Goal: Task Accomplishment & Management: Use online tool/utility

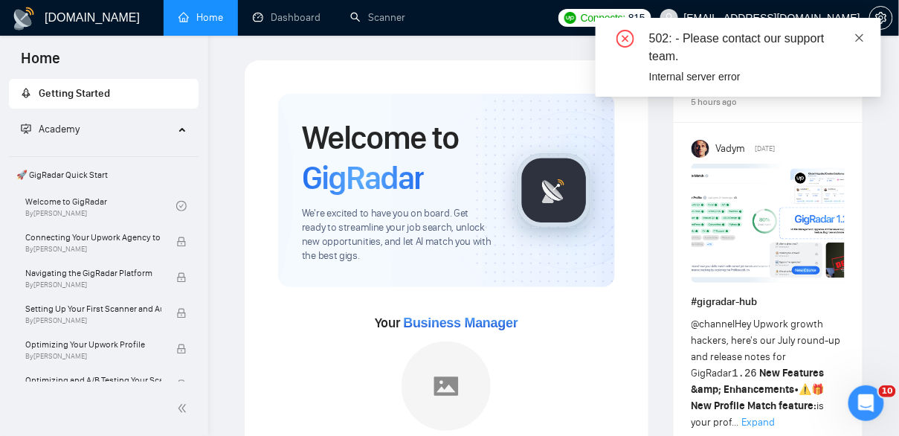
click at [860, 42] on icon "close" at bounding box center [859, 38] width 10 height 10
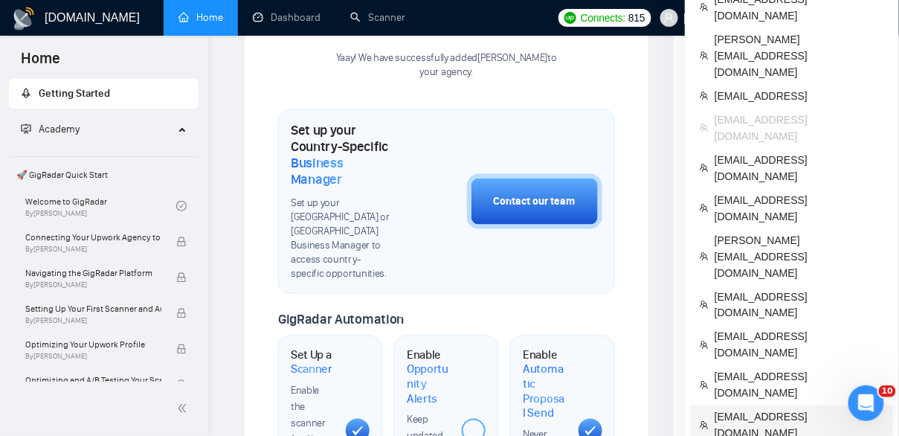
scroll to position [443, 0]
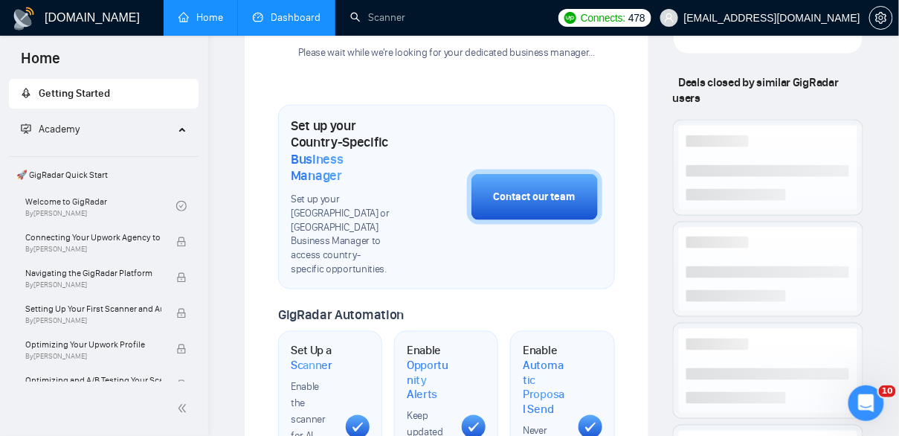
click at [277, 22] on link "Dashboard" at bounding box center [287, 17] width 68 height 13
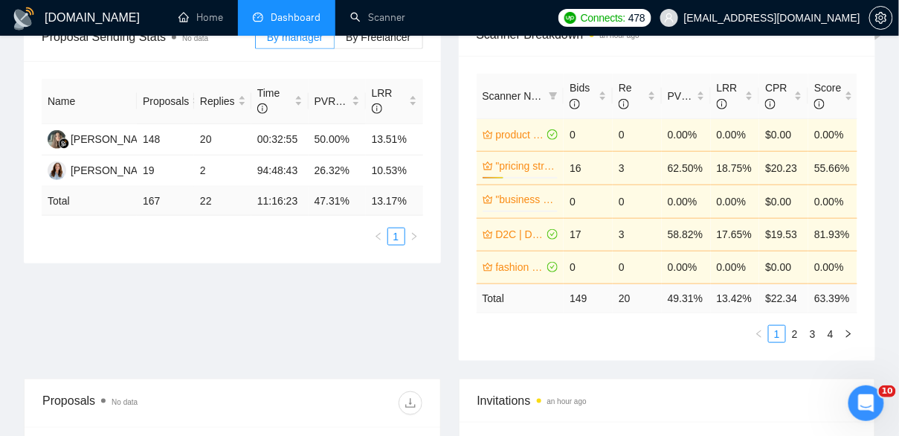
scroll to position [267, 0]
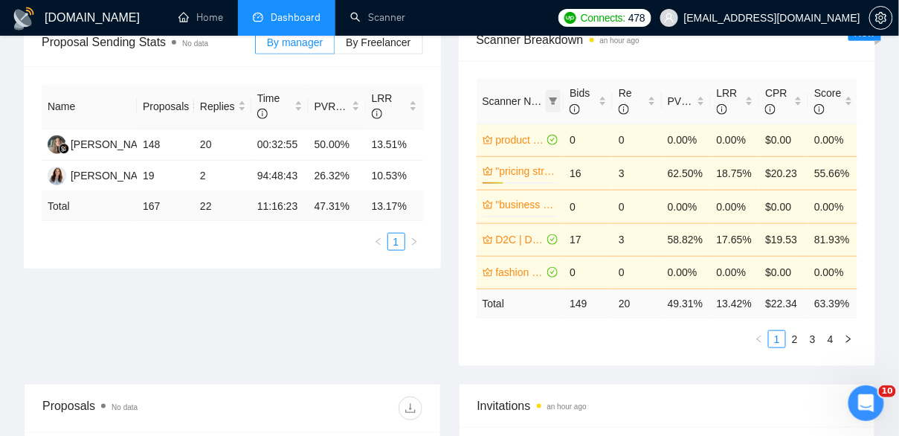
click at [553, 100] on icon "filter" at bounding box center [553, 100] width 8 height 7
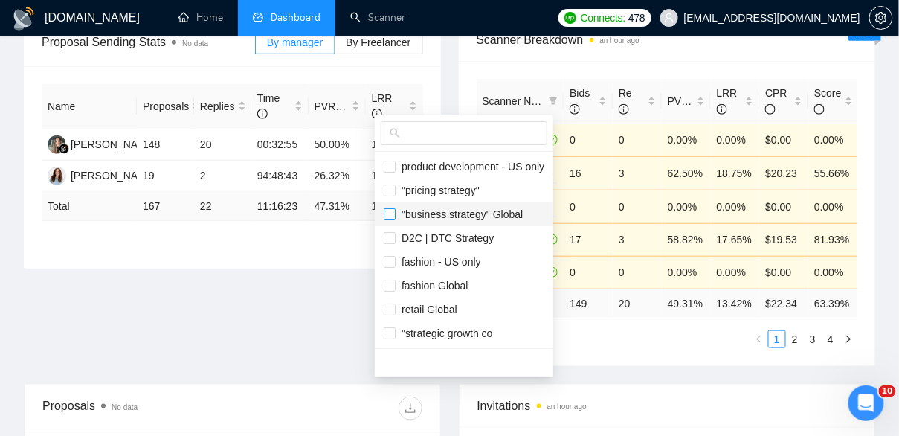
click at [394, 219] on input "checkbox" at bounding box center [390, 214] width 12 height 12
checkbox input "true"
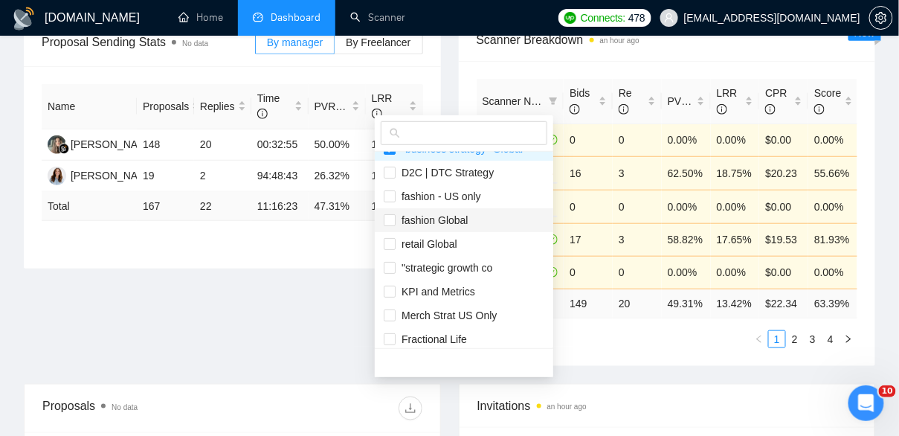
scroll to position [66, 0]
click at [390, 269] on input "checkbox" at bounding box center [390, 267] width 12 height 12
checkbox input "true"
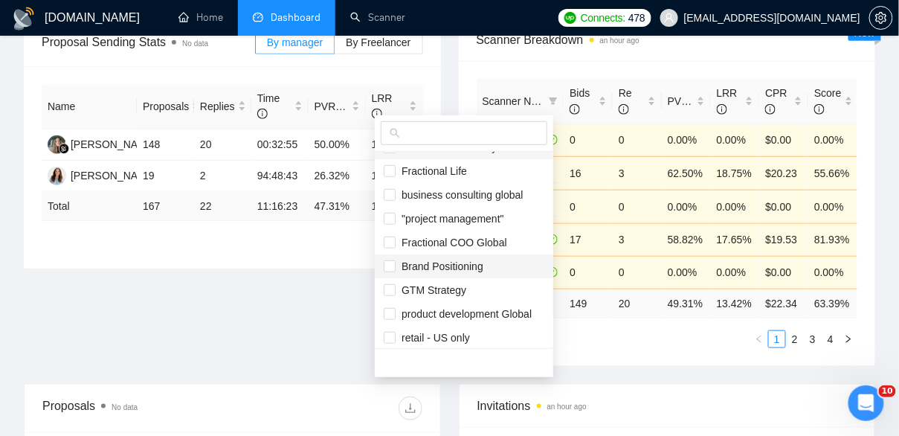
scroll to position [238, 0]
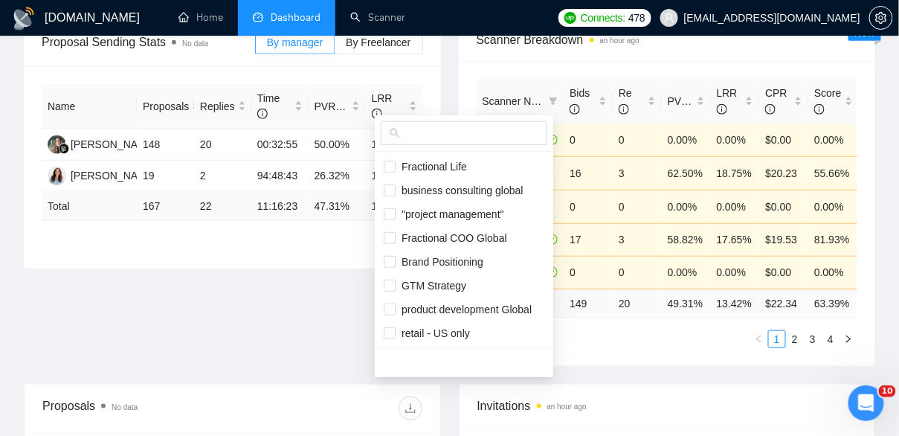
click at [561, 392] on main "Team Dashboard 2025-07-23 2025-08-22 Last 30 Days Today Yesterday This Week Las…" at bounding box center [449, 325] width 851 height 1065
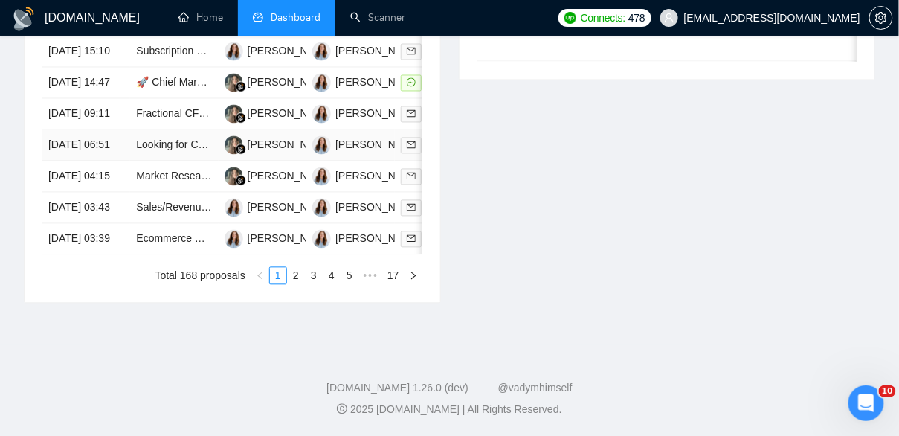
scroll to position [803, 0]
click at [295, 284] on link "2" at bounding box center [296, 276] width 16 height 16
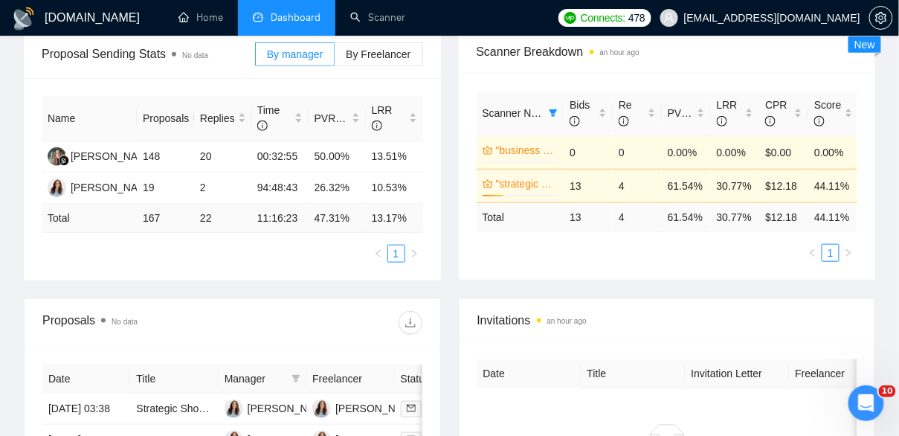
scroll to position [197, 0]
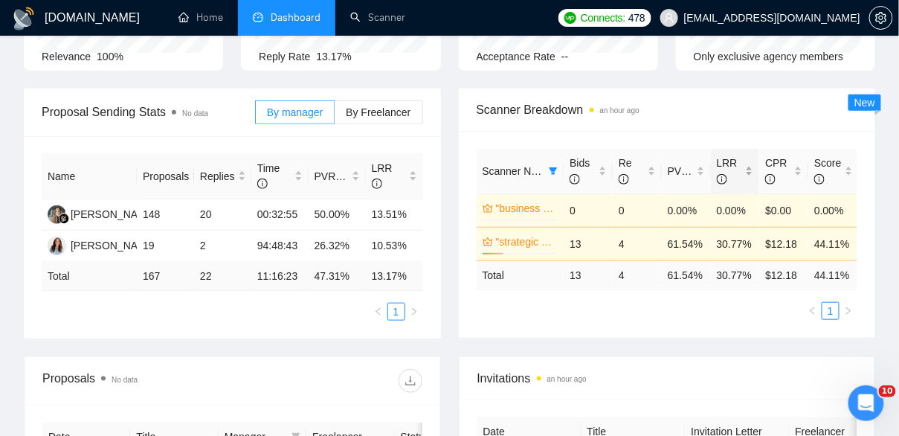
click at [749, 168] on div "LRR" at bounding box center [735, 171] width 37 height 33
click at [749, 167] on div "LRR" at bounding box center [735, 171] width 37 height 33
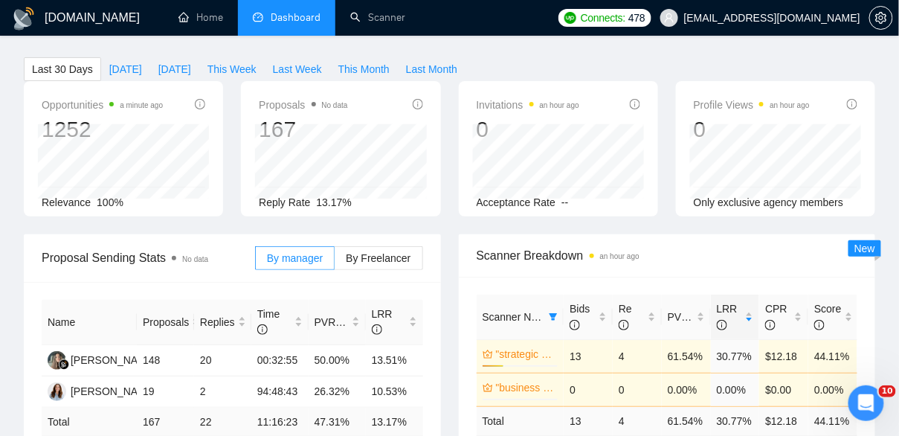
scroll to position [0, 0]
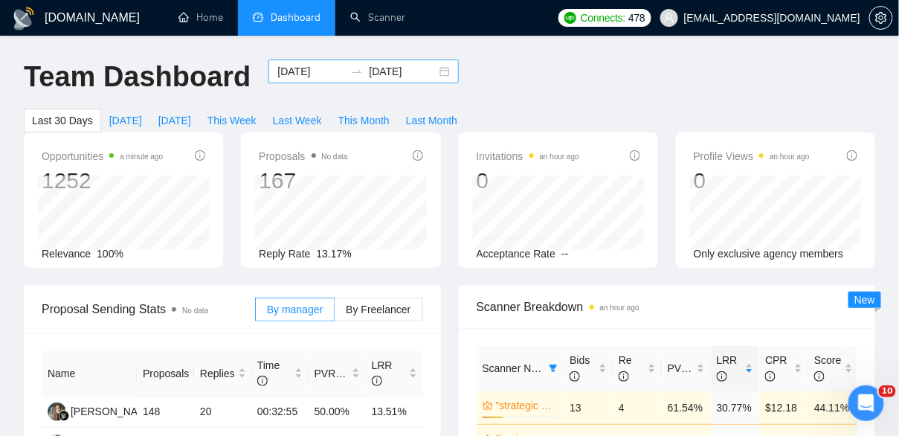
click at [432, 71] on div "2025-07-23 2025-08-22" at bounding box center [363, 71] width 190 height 24
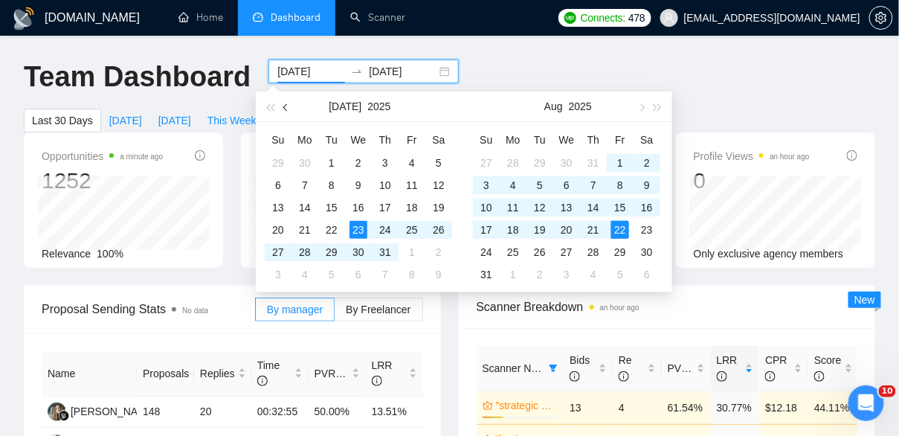
click at [285, 110] on button "button" at bounding box center [286, 106] width 16 height 30
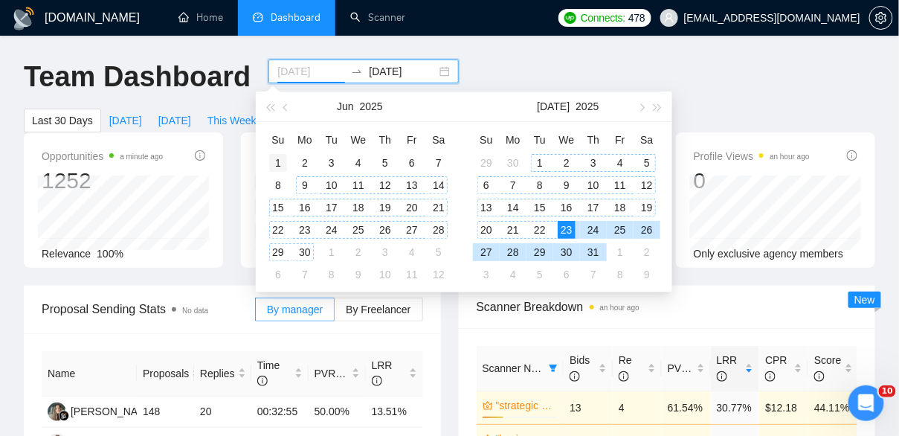
type input "2025-06-01"
click at [279, 169] on div "1" at bounding box center [278, 163] width 18 height 18
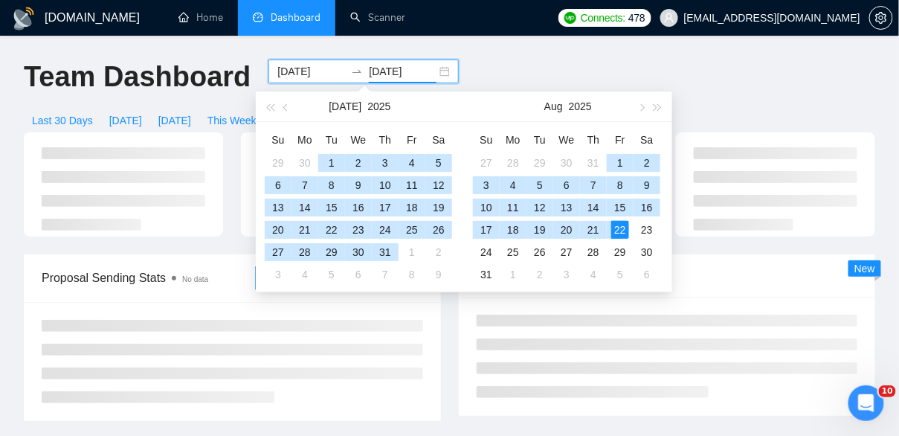
type input "[DATE]"
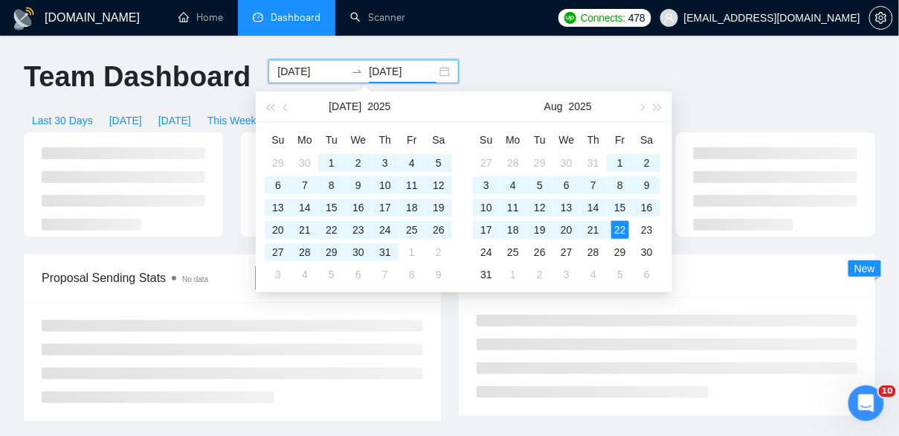
click at [487, 94] on div "Aug 2025" at bounding box center [568, 106] width 208 height 30
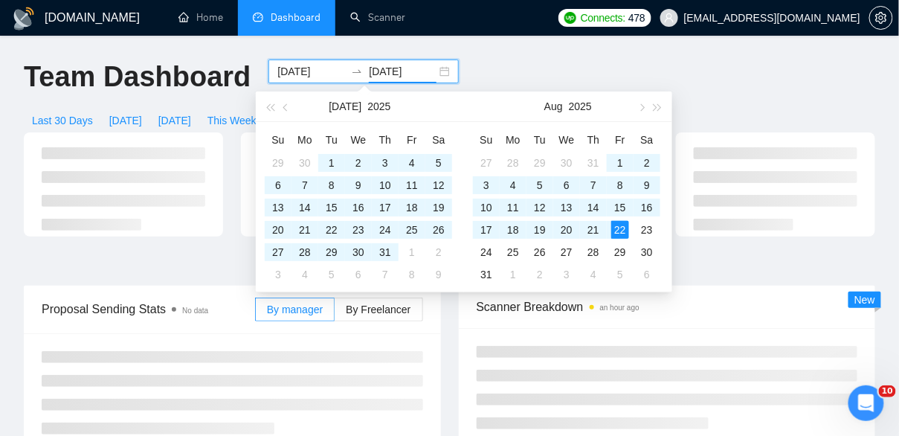
click at [491, 75] on div "Team Dashboard 2025-06-01 2025-08-22 Last 30 Days Today Yesterday This Week Las…" at bounding box center [449, 95] width 869 height 73
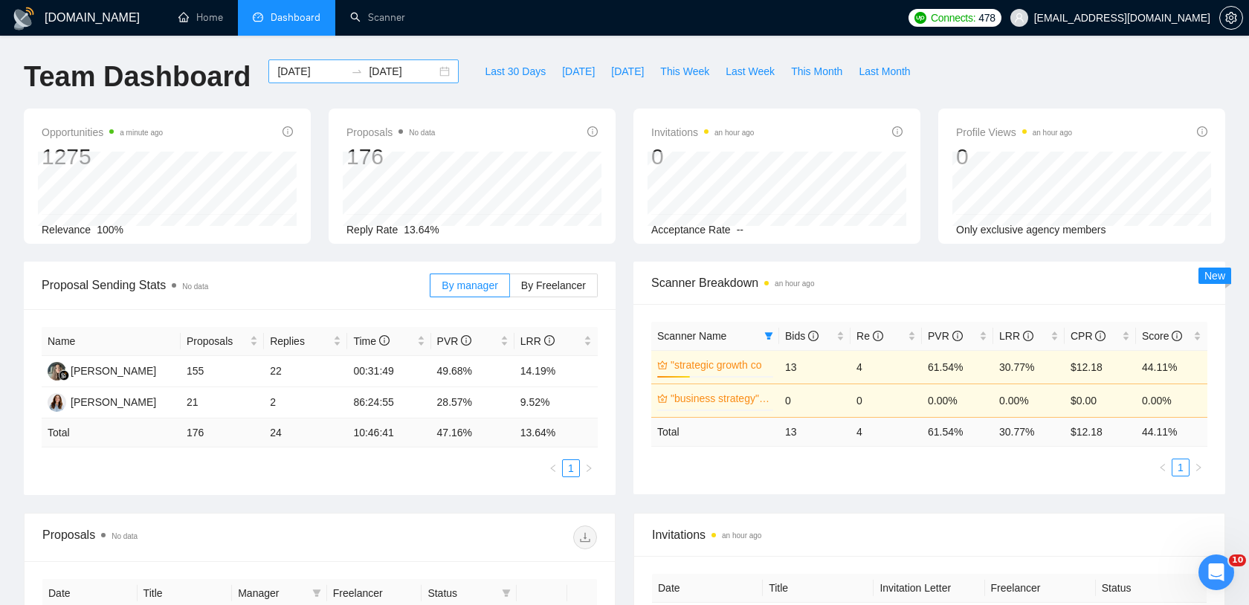
click at [433, 69] on div "2025-06-01 2025-08-22" at bounding box center [363, 71] width 190 height 24
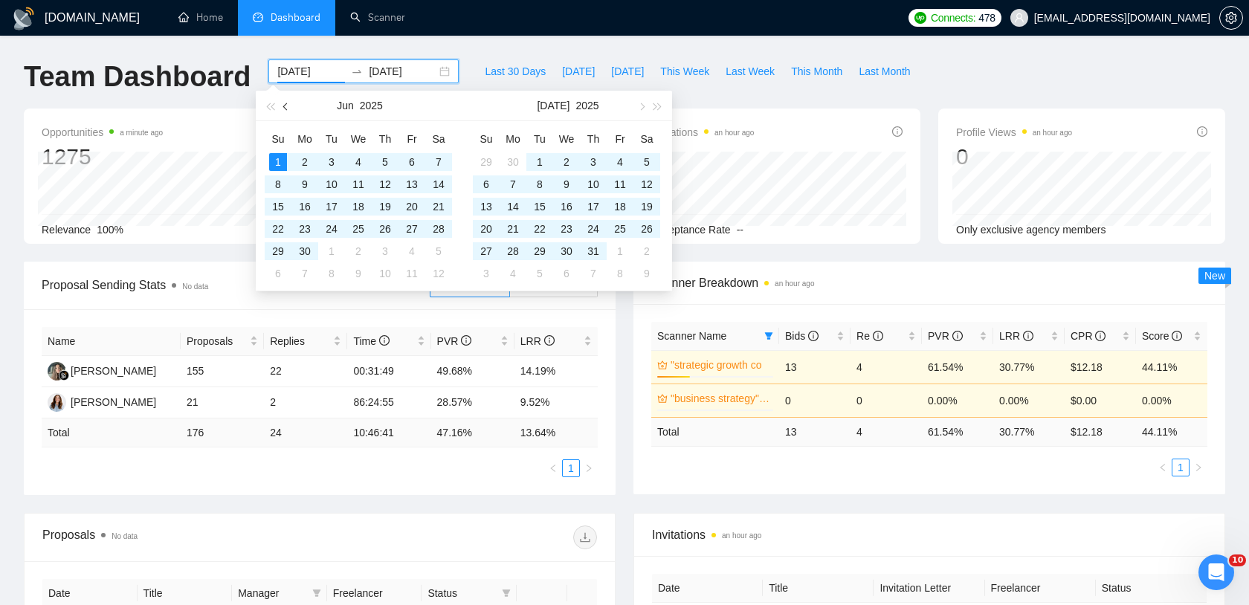
click at [288, 106] on span "button" at bounding box center [286, 106] width 7 height 7
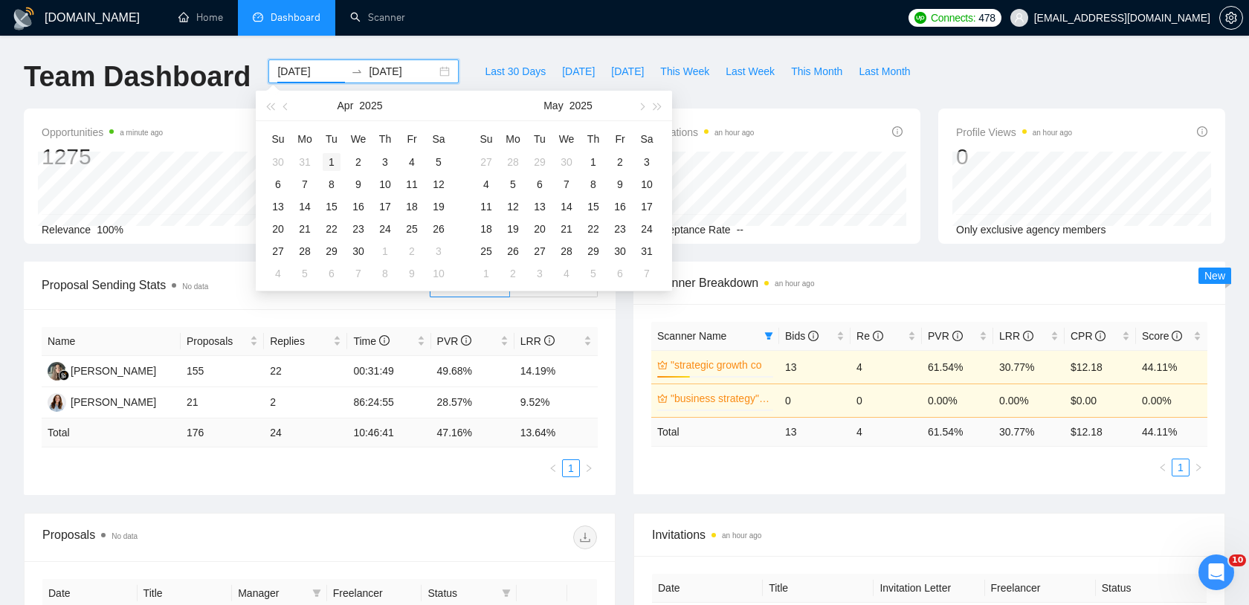
type input "2025-04-01"
click at [329, 163] on div "1" at bounding box center [332, 162] width 18 height 18
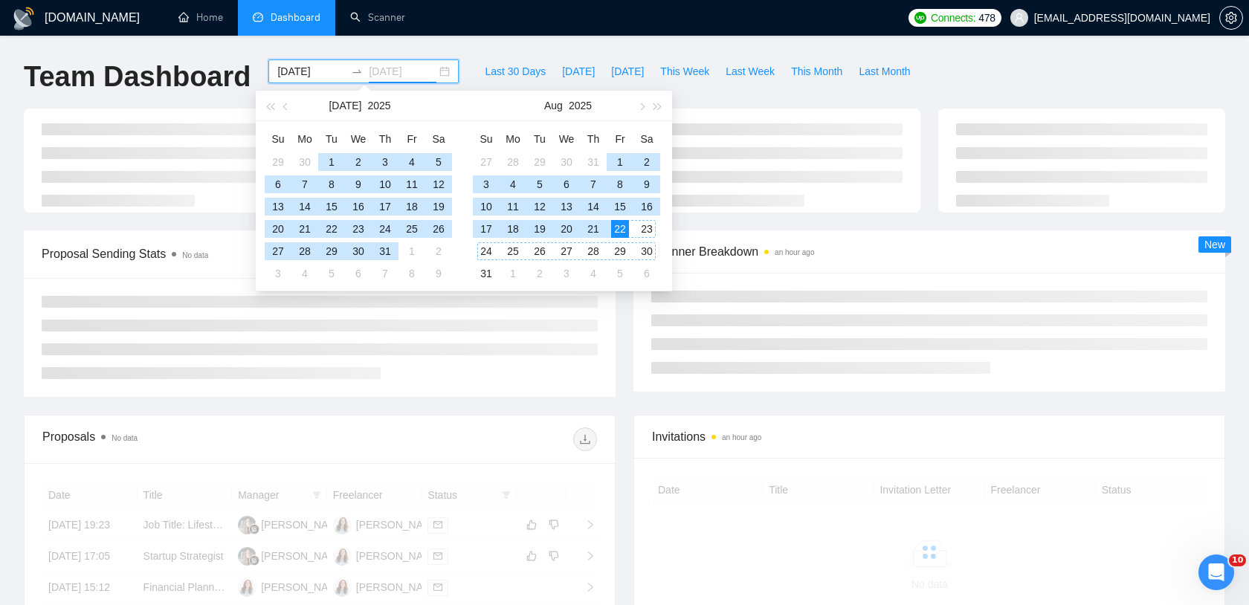
type input "[DATE]"
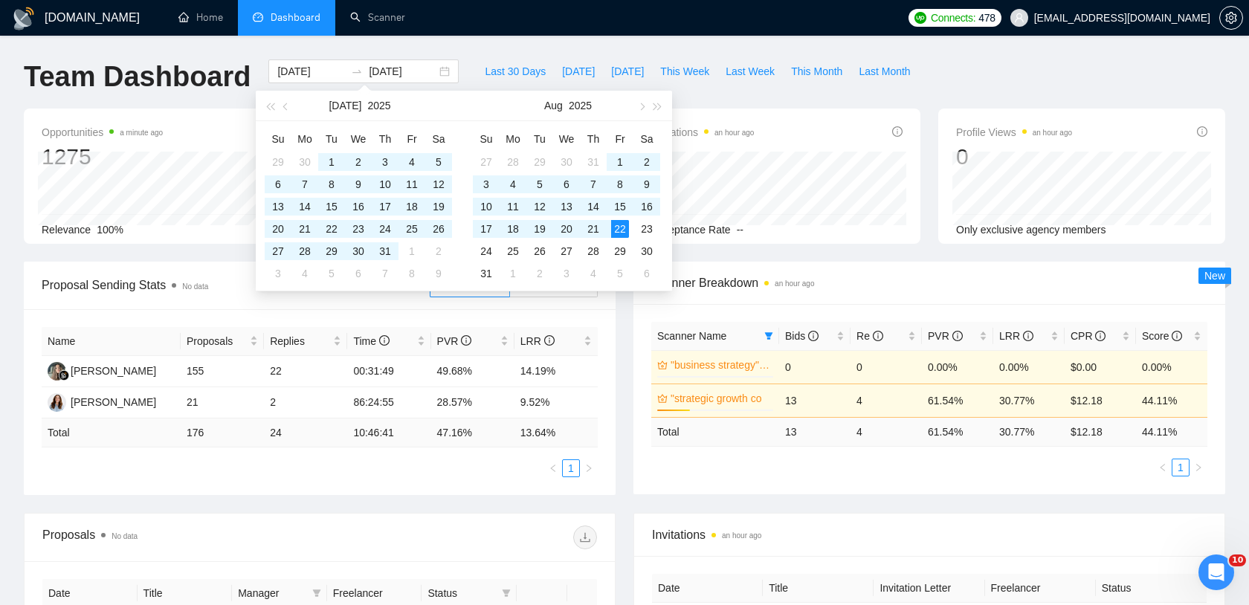
click at [898, 288] on span "Scanner Breakdown an hour ago" at bounding box center [929, 283] width 556 height 19
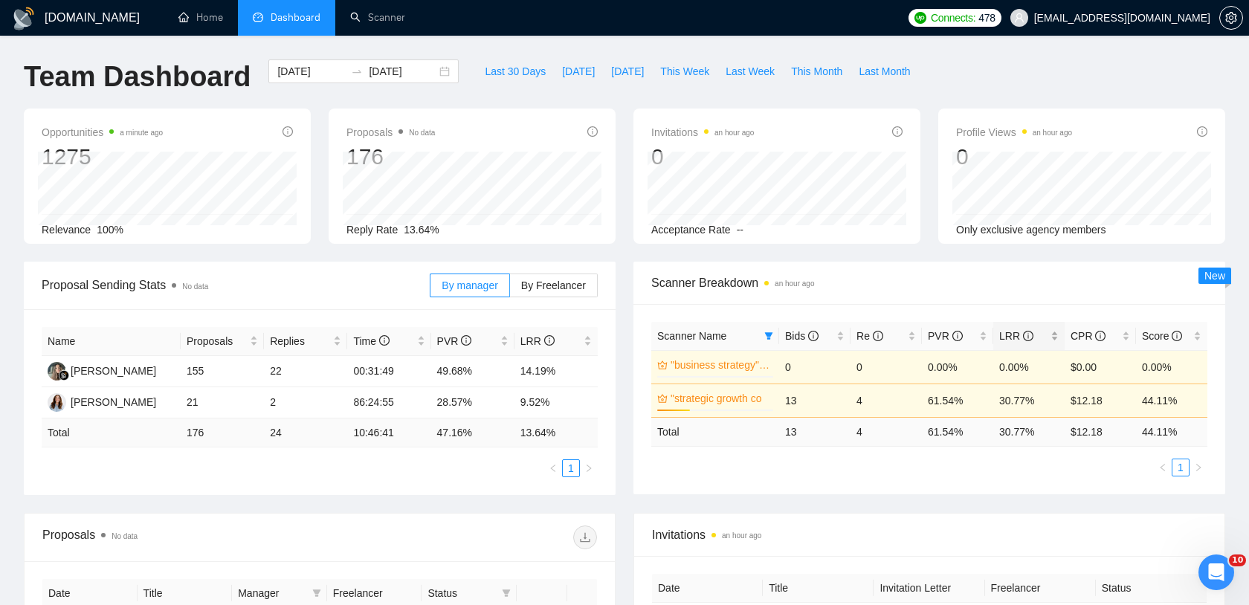
click at [898, 331] on div "LRR" at bounding box center [1028, 336] width 59 height 16
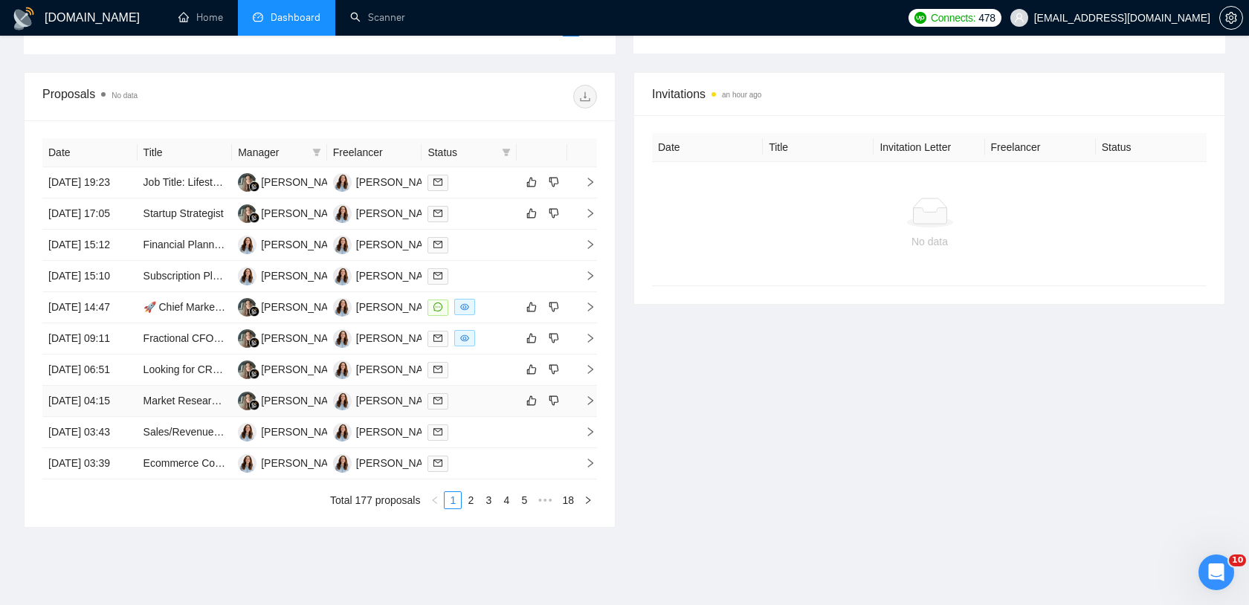
scroll to position [437, 0]
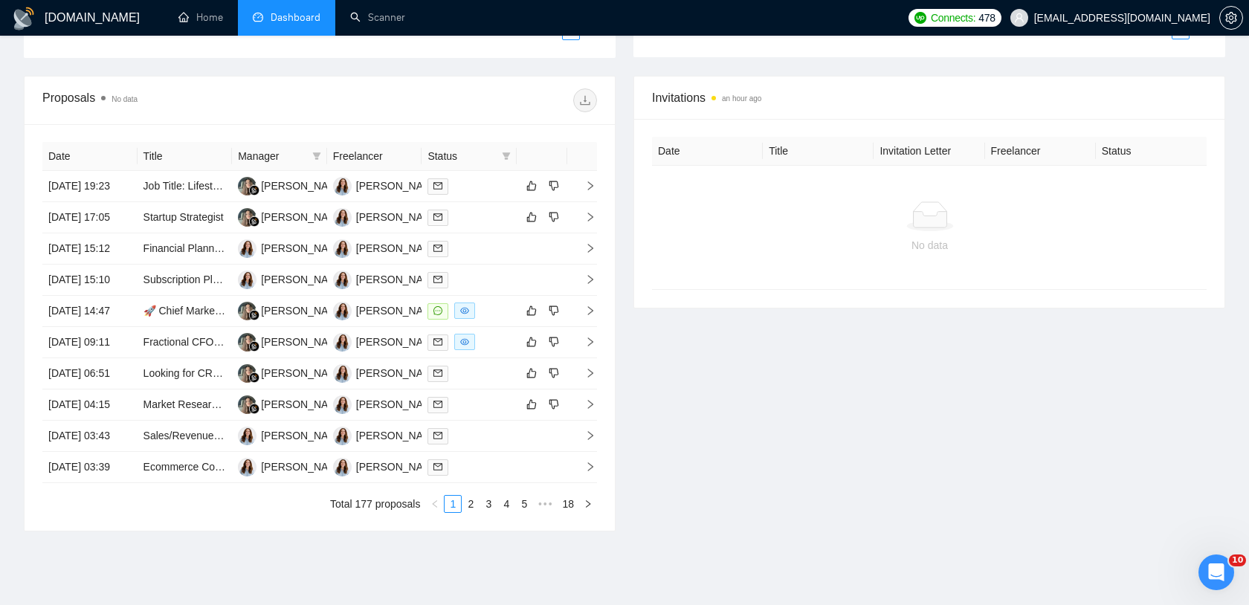
click at [742, 435] on div "Invitations an hour ago Date Title Invitation Letter Freelancer Status No data" at bounding box center [930, 304] width 610 height 456
drag, startPoint x: 363, startPoint y: 371, endPoint x: 158, endPoint y: 10, distance: 415.5
click at [0, 0] on div "GigRadar.io Home Dashboard Scanner Connects: 478 juliemaemccarter@gmail.com Tea…" at bounding box center [624, 113] width 1249 height 1101
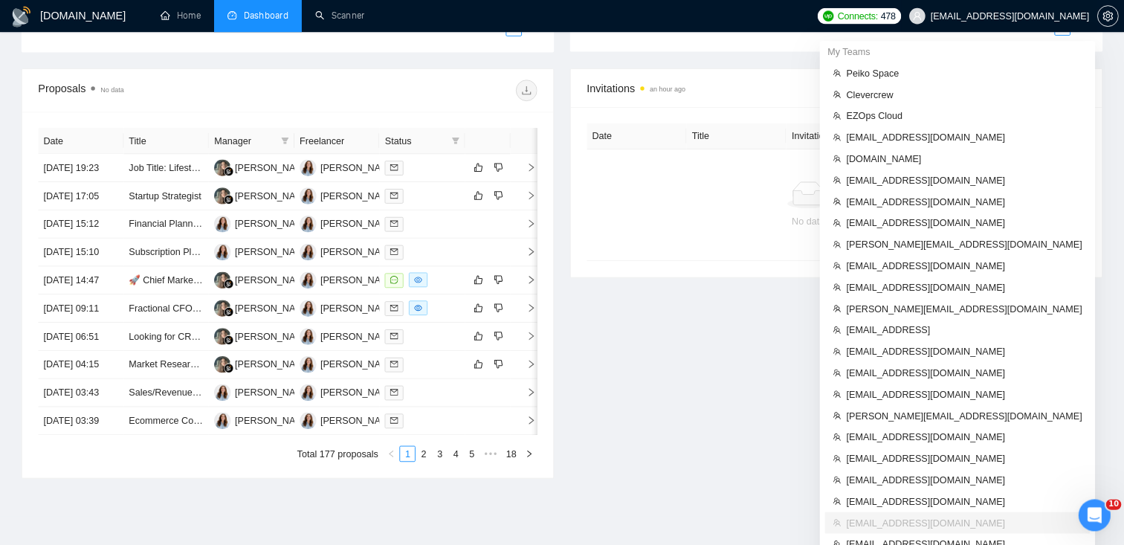
scroll to position [438, 0]
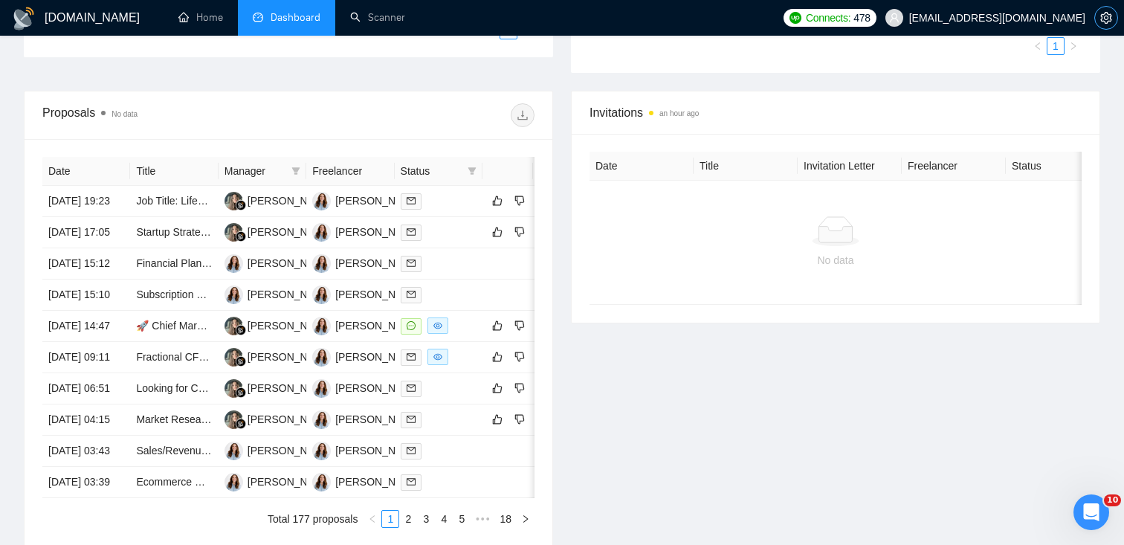
click at [898, 18] on icon "setting" at bounding box center [1106, 18] width 12 height 12
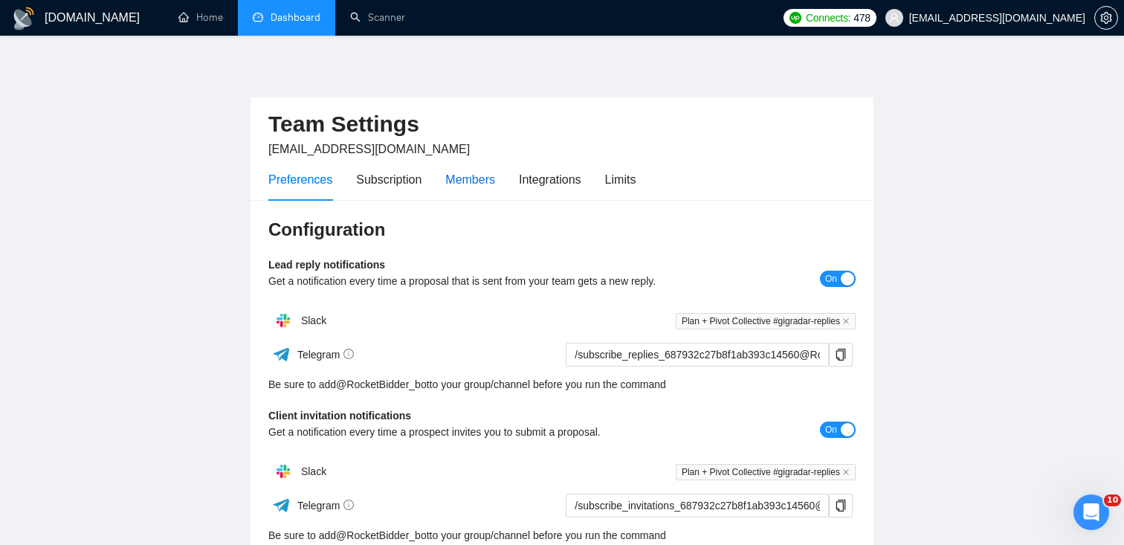
click at [471, 186] on div "Members" at bounding box center [470, 179] width 50 height 19
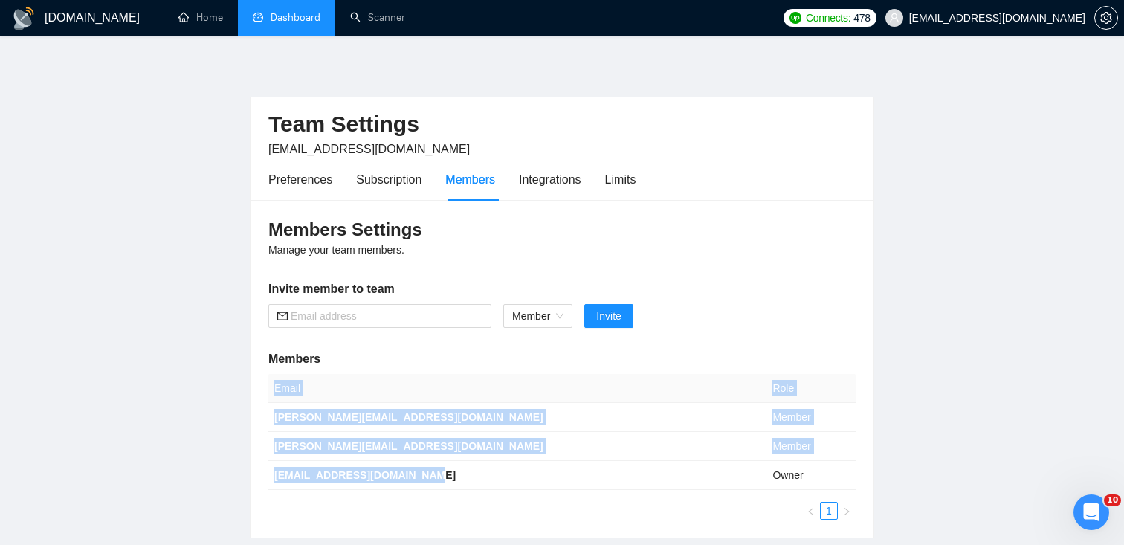
drag, startPoint x: 431, startPoint y: 468, endPoint x: 265, endPoint y: 465, distance: 165.8
click at [265, 435] on div "Members Settings Manage your team members. Invite member to team Member Invite …" at bounding box center [562, 369] width 623 height 338
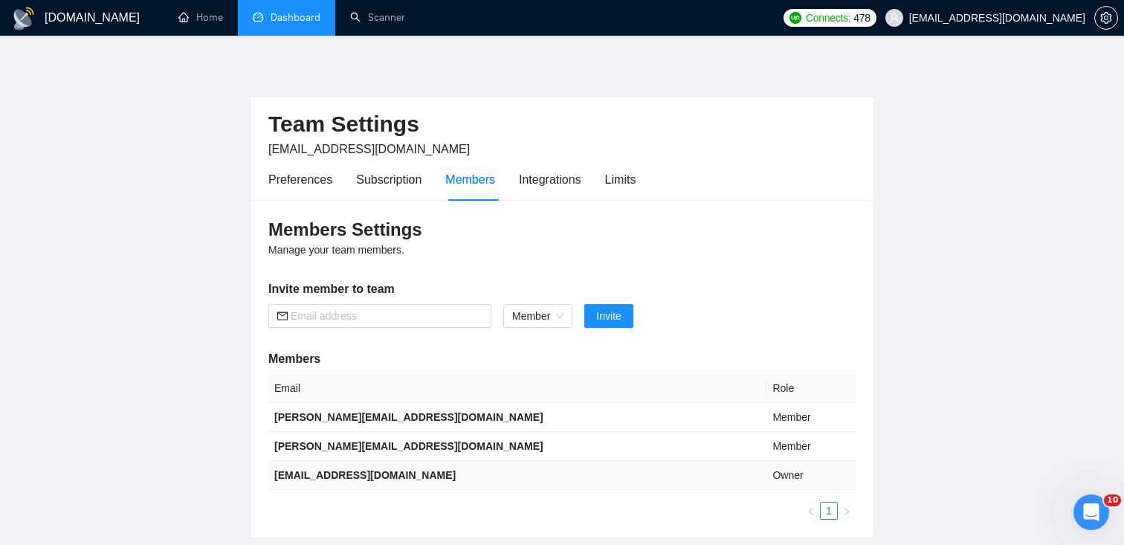
click at [414, 435] on td "[EMAIL_ADDRESS][DOMAIN_NAME]" at bounding box center [517, 475] width 498 height 29
drag, startPoint x: 431, startPoint y: 483, endPoint x: 270, endPoint y: 473, distance: 161.6
click at [270, 435] on td "[EMAIL_ADDRESS][DOMAIN_NAME]" at bounding box center [517, 475] width 498 height 29
copy b "[EMAIL_ADDRESS][DOMAIN_NAME]"
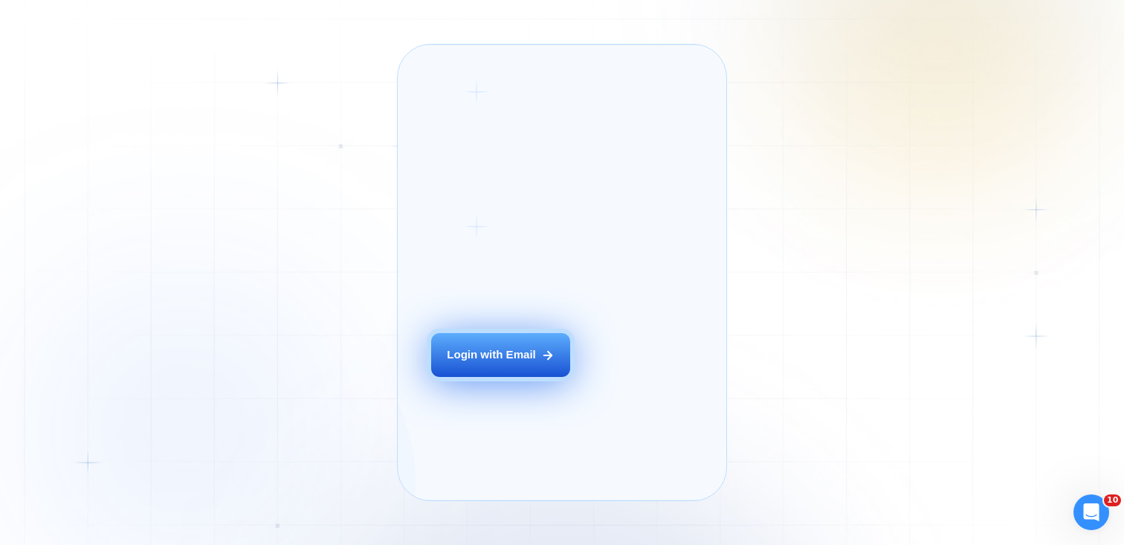
click at [486, 363] on div "Login with Email" at bounding box center [491, 355] width 89 height 16
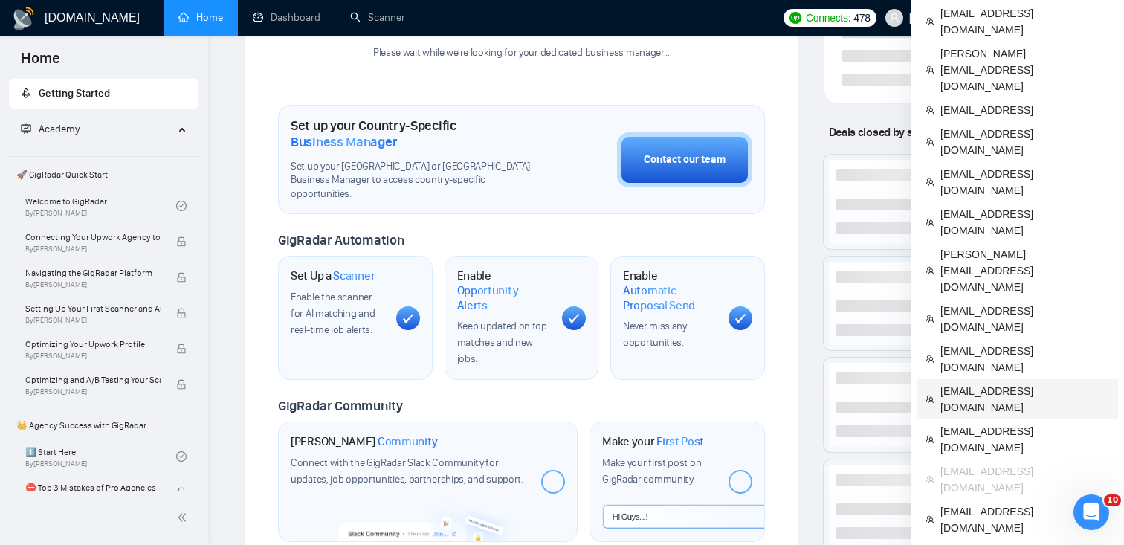
scroll to position [375, 0]
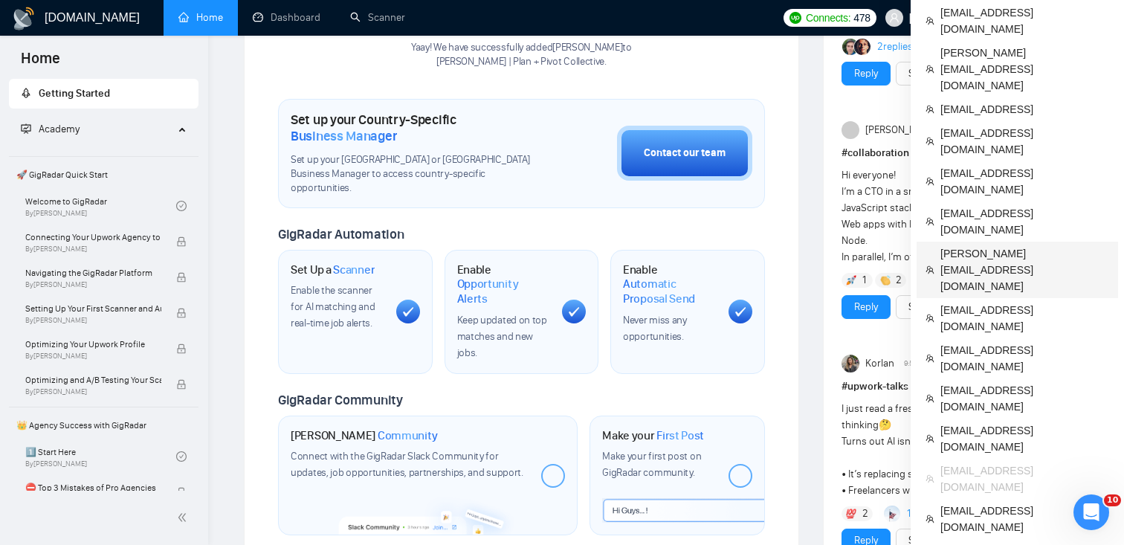
click at [973, 245] on span "[PERSON_NAME][EMAIL_ADDRESS][DOMAIN_NAME]" at bounding box center [1025, 269] width 169 height 49
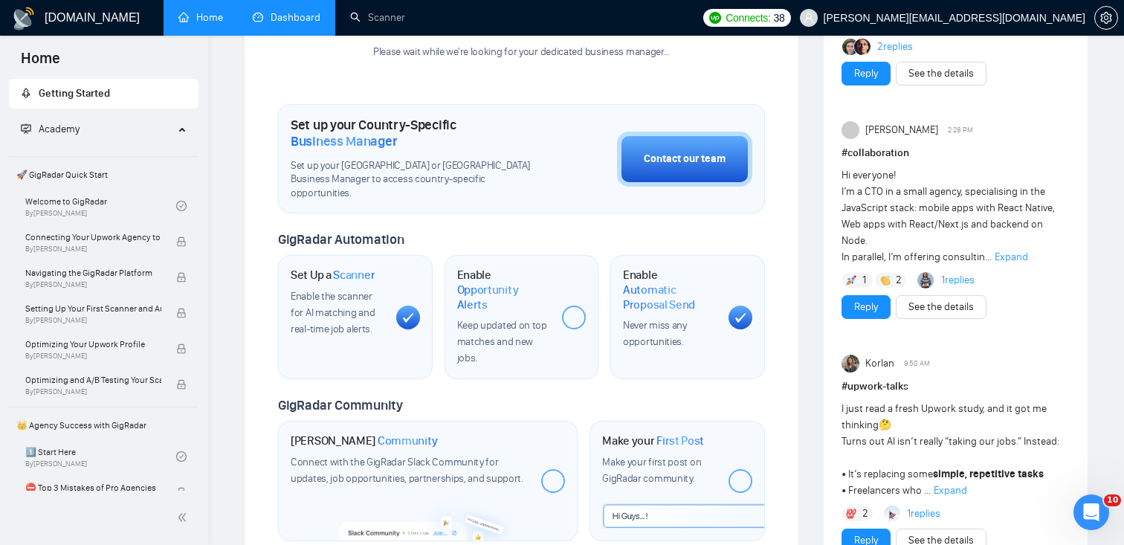
click at [313, 24] on link "Dashboard" at bounding box center [287, 17] width 68 height 13
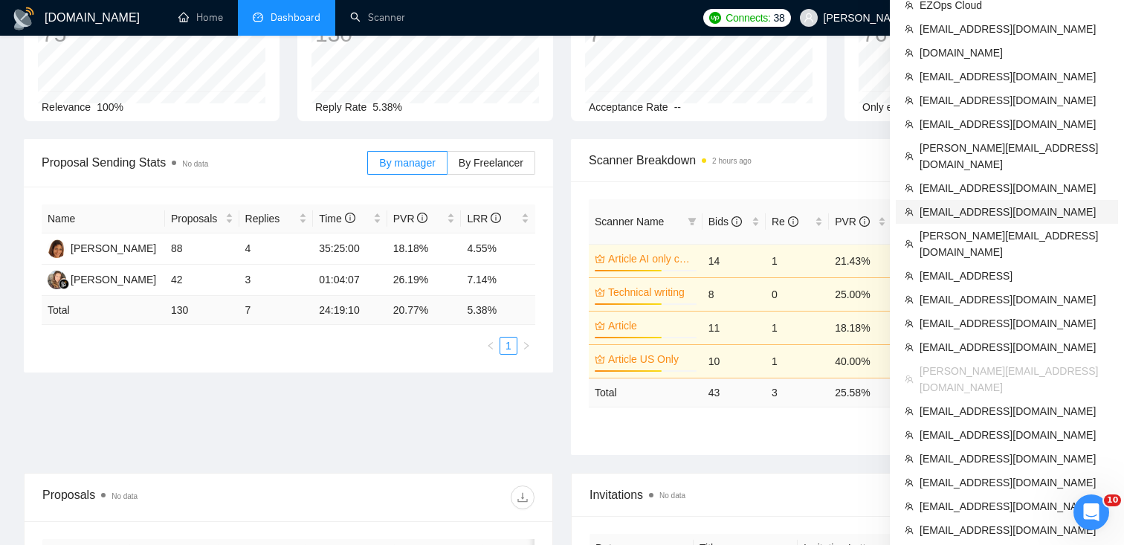
scroll to position [123, 0]
click at [958, 291] on span "[EMAIL_ADDRESS][DOMAIN_NAME]" at bounding box center [1015, 299] width 190 height 16
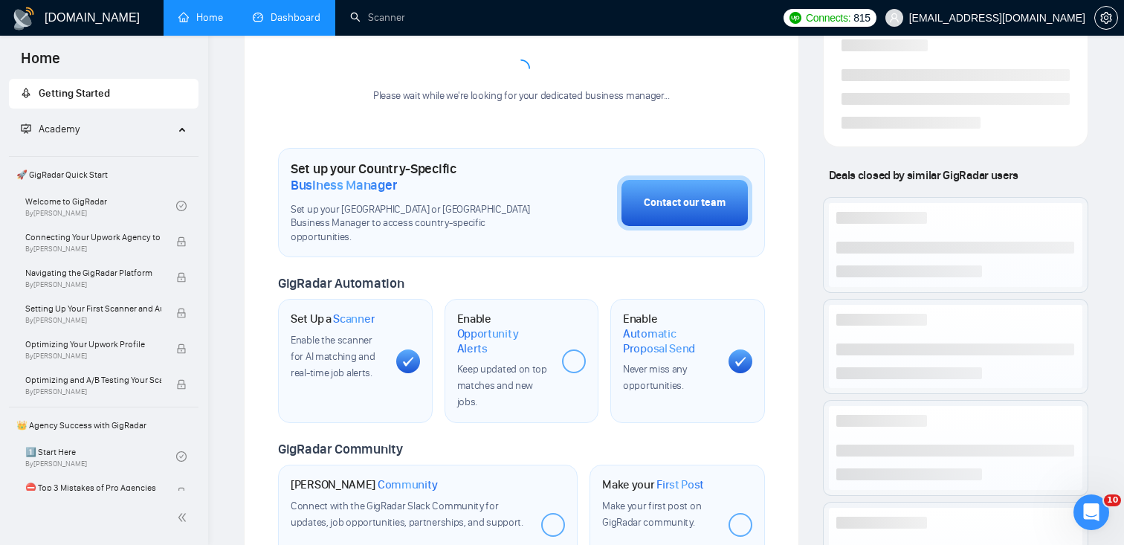
click at [320, 24] on link "Dashboard" at bounding box center [287, 17] width 68 height 13
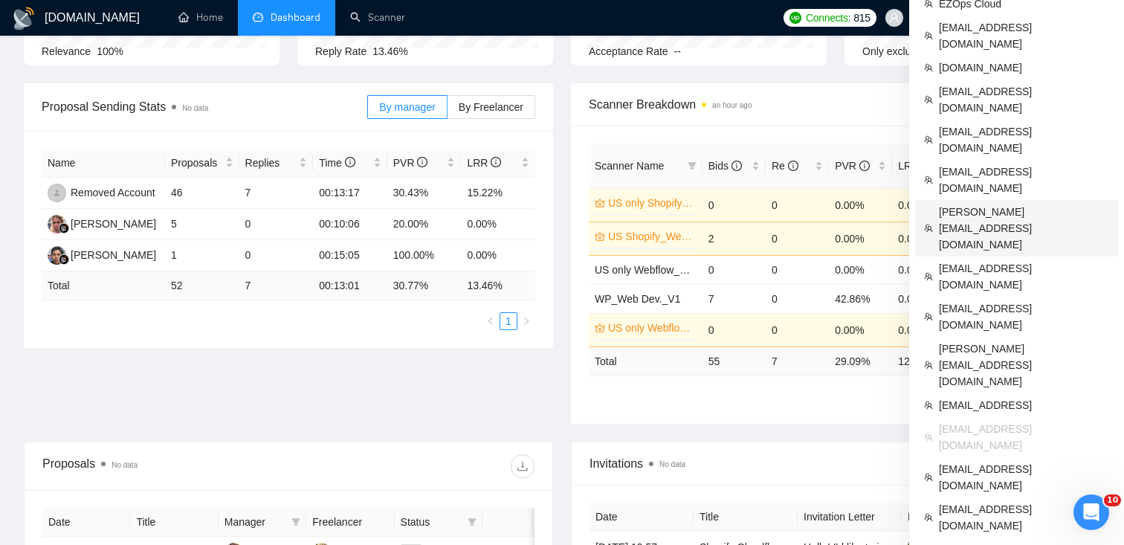
scroll to position [189, 0]
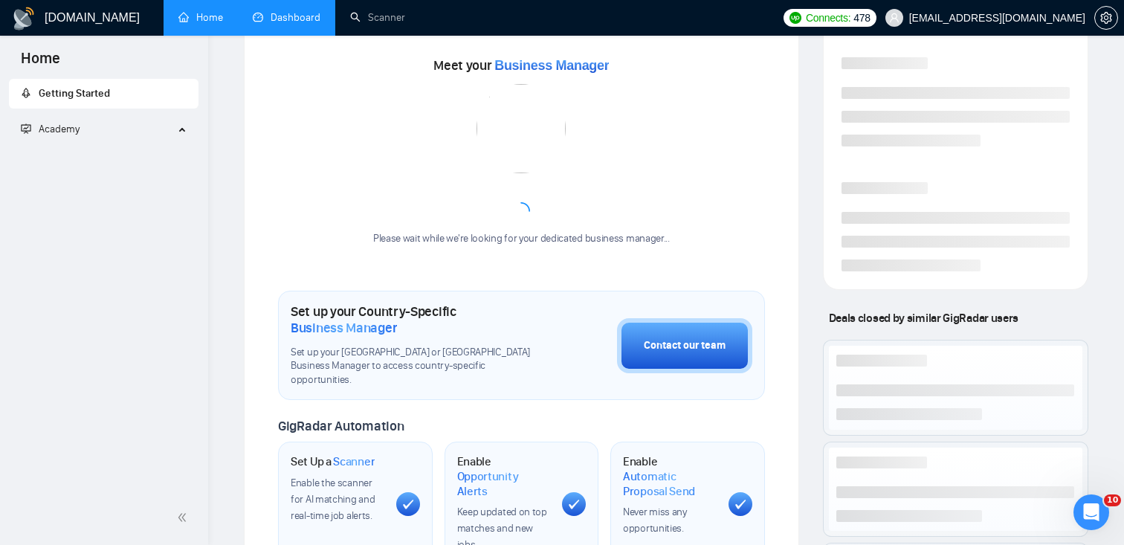
scroll to position [397, 0]
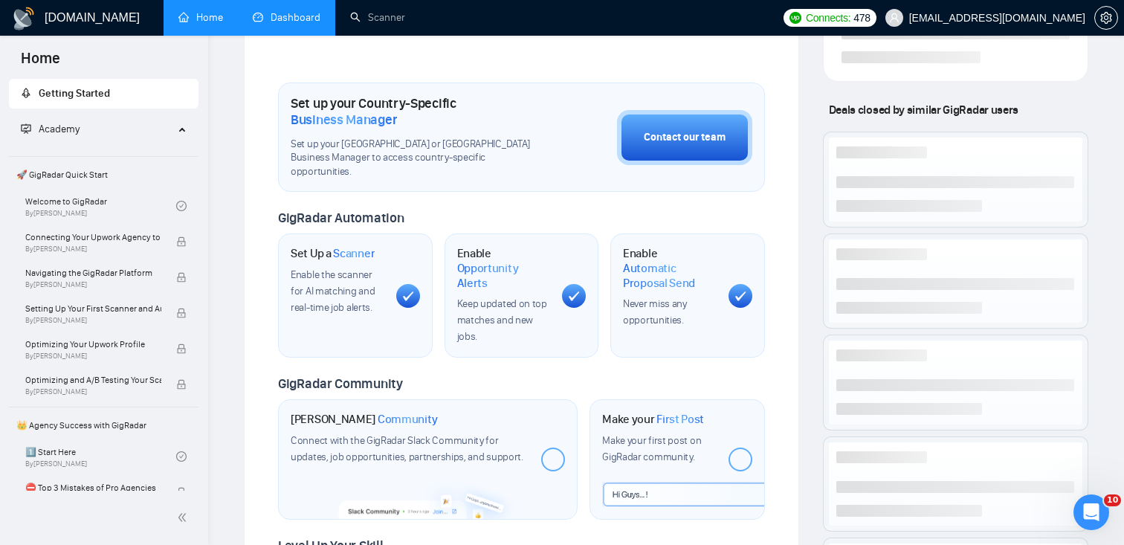
click at [306, 19] on link "Dashboard" at bounding box center [287, 17] width 68 height 13
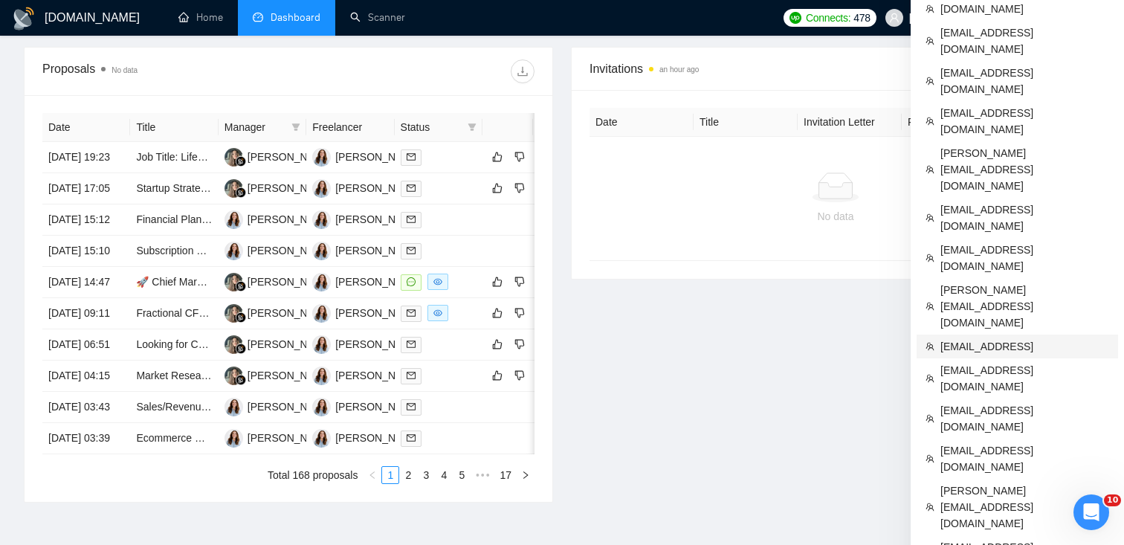
scroll to position [582, 0]
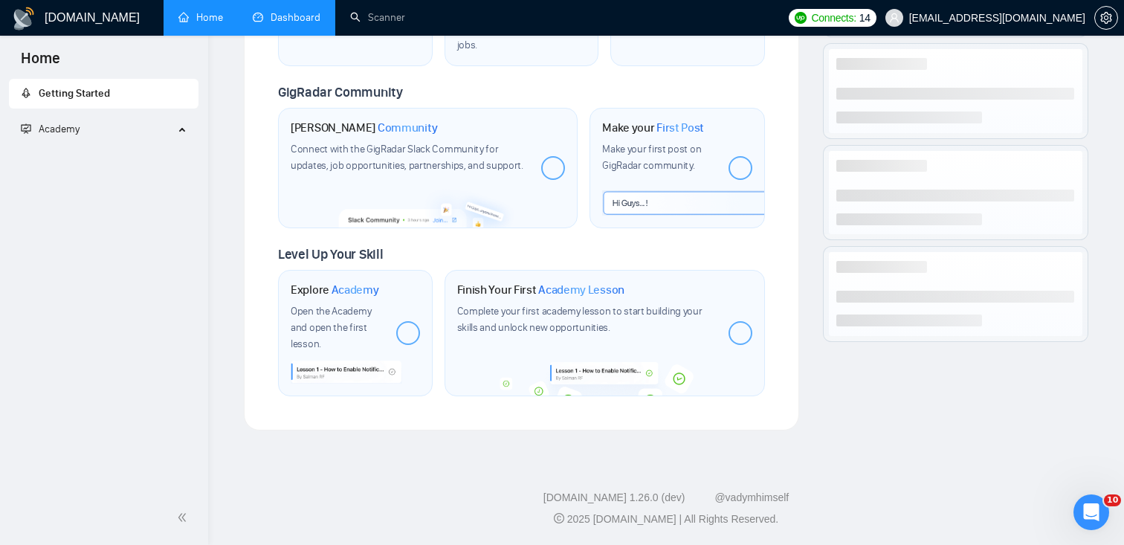
scroll to position [657, 0]
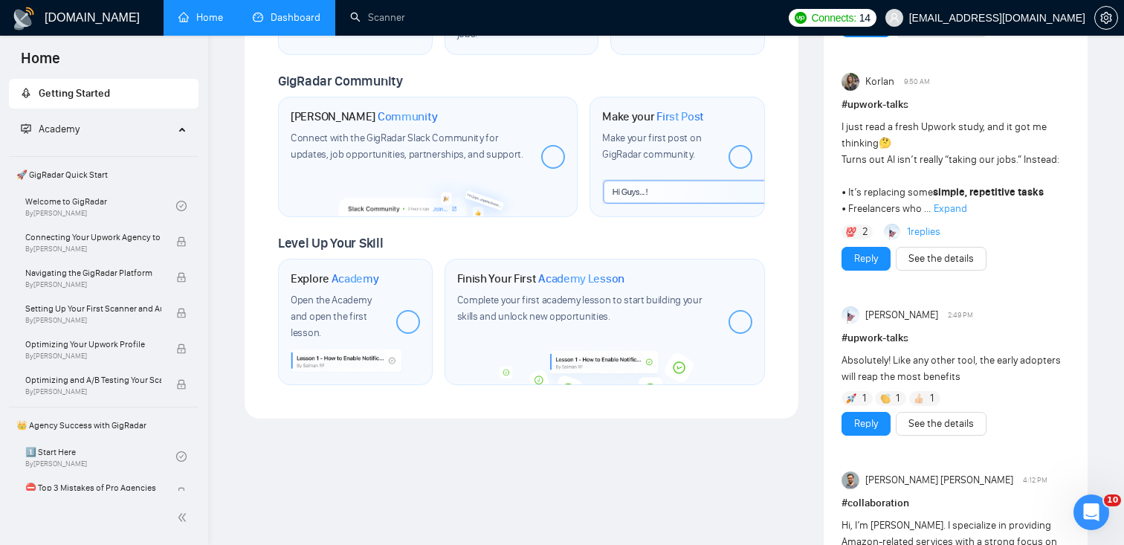
click at [286, 14] on link "Dashboard" at bounding box center [287, 17] width 68 height 13
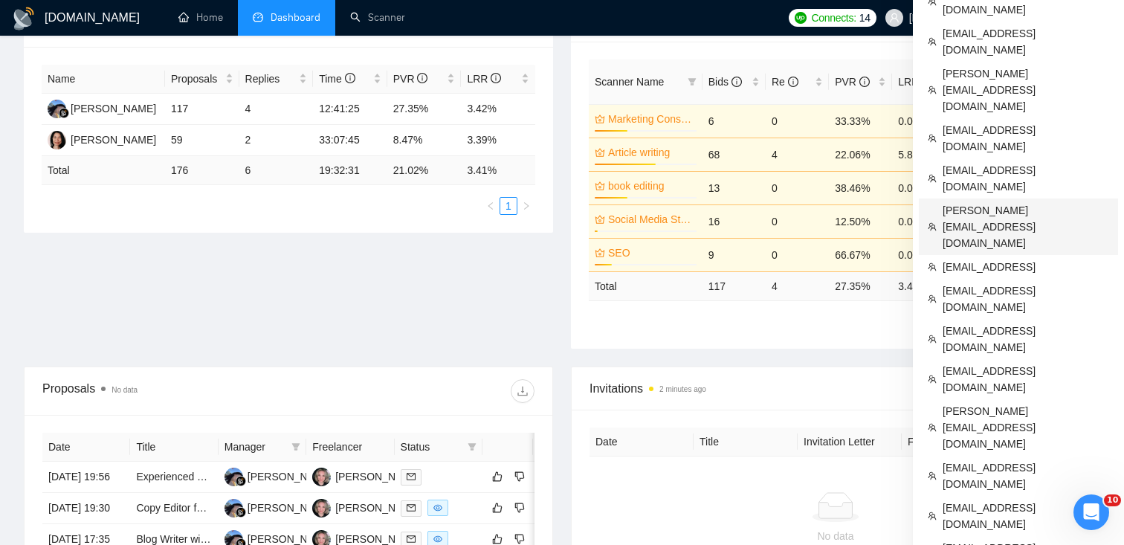
scroll to position [264, 0]
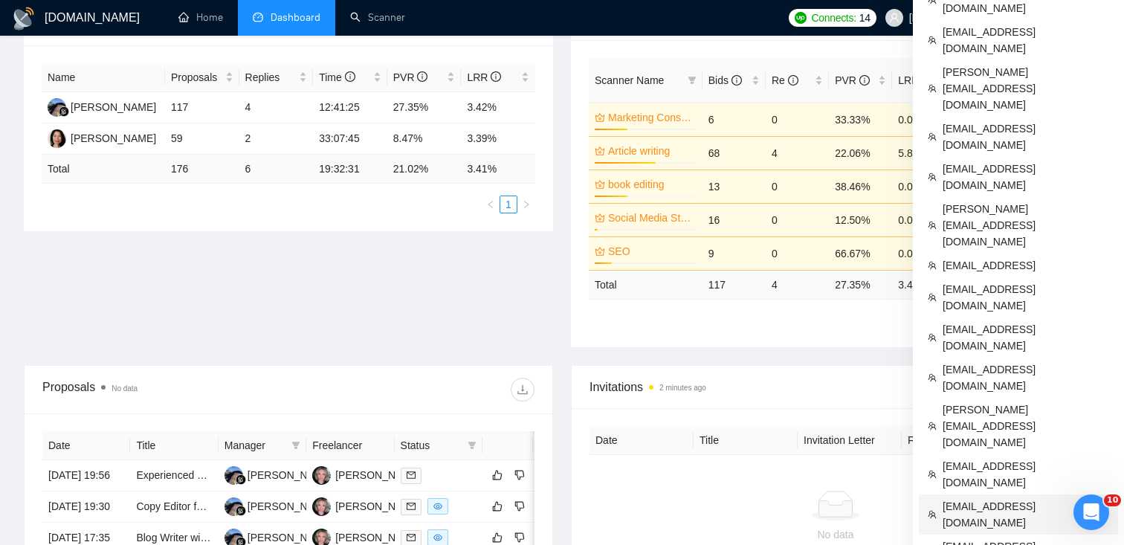
click at [993, 498] on span "[EMAIL_ADDRESS][DOMAIN_NAME]" at bounding box center [1026, 514] width 167 height 33
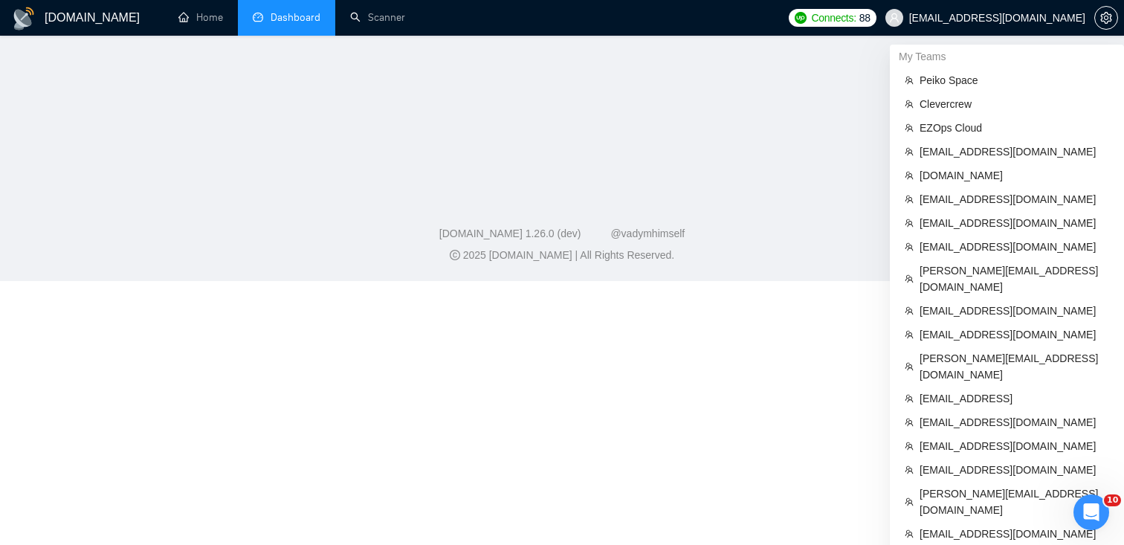
scroll to position [472, 0]
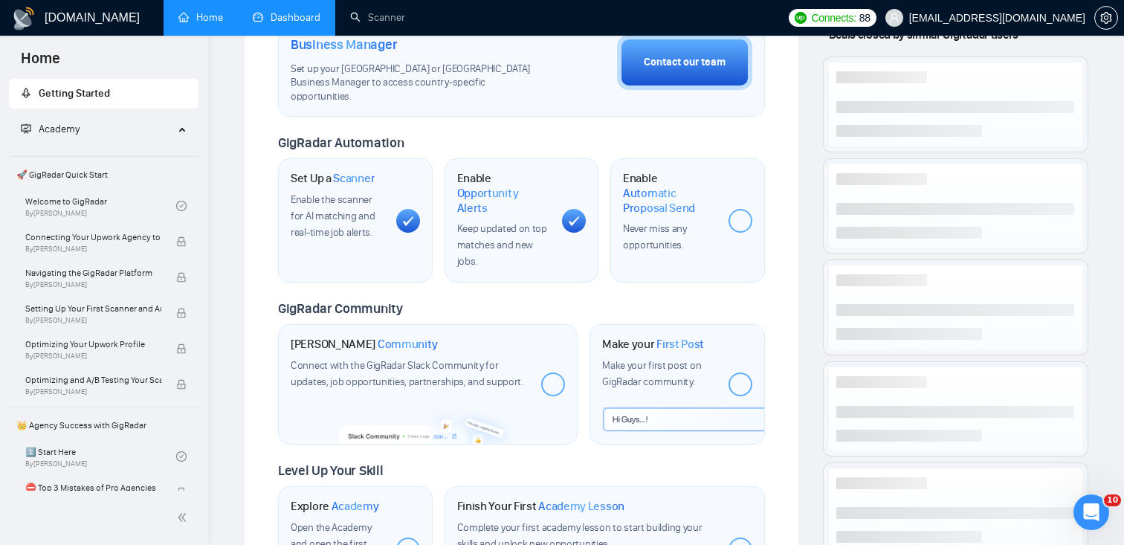
click at [265, 16] on link "Dashboard" at bounding box center [287, 17] width 68 height 13
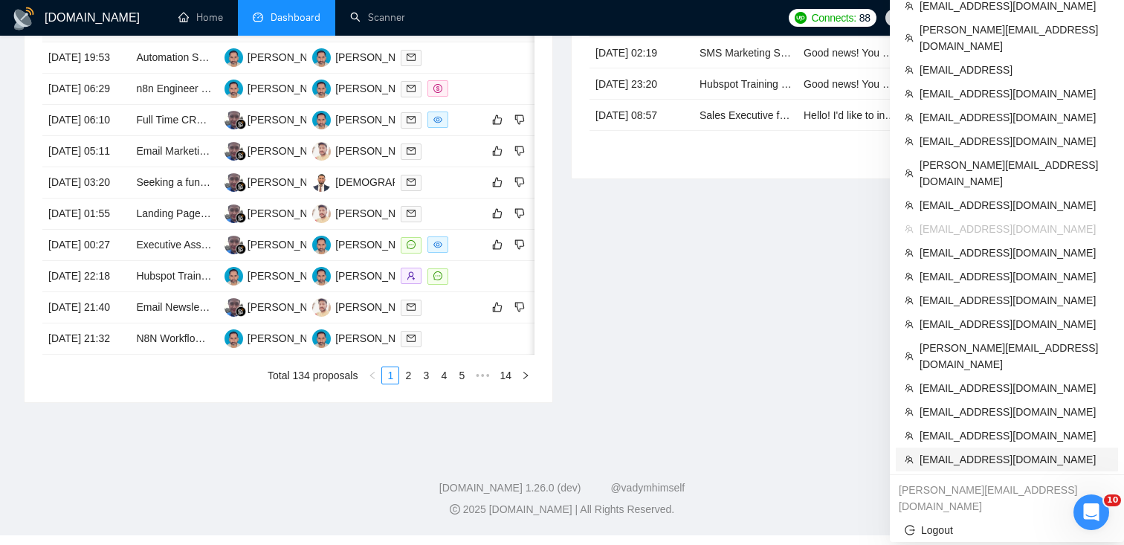
scroll to position [791, 0]
click at [955, 316] on span "[EMAIL_ADDRESS][DOMAIN_NAME]" at bounding box center [1015, 324] width 190 height 16
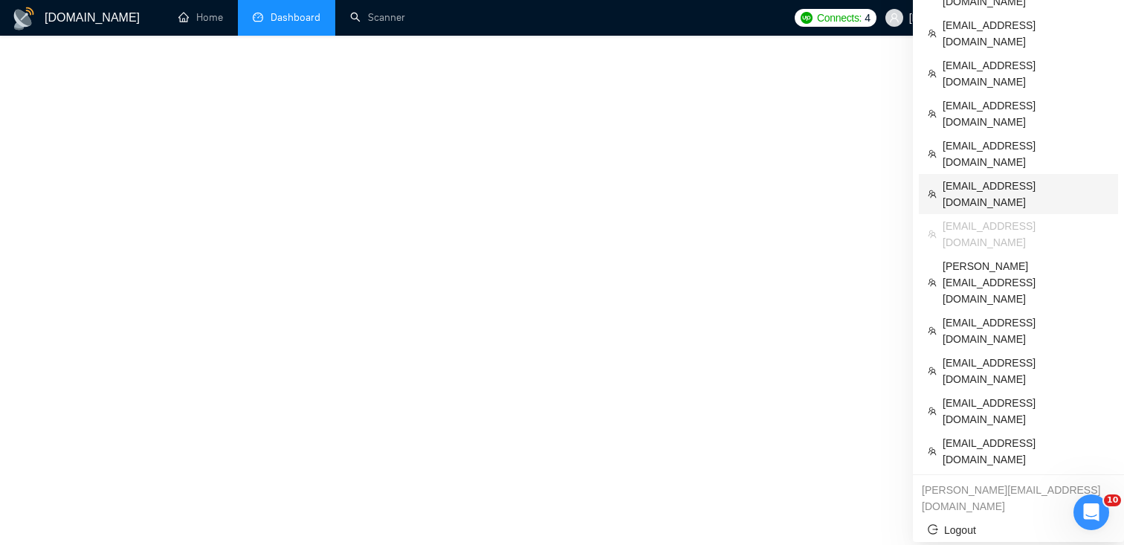
scroll to position [657, 0]
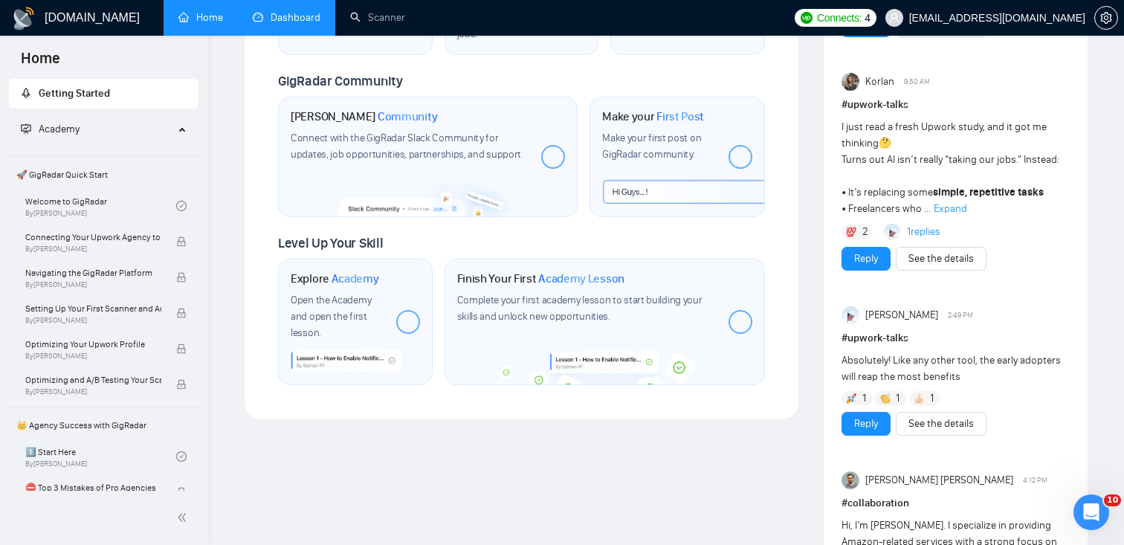
click at [304, 24] on link "Dashboard" at bounding box center [287, 17] width 68 height 13
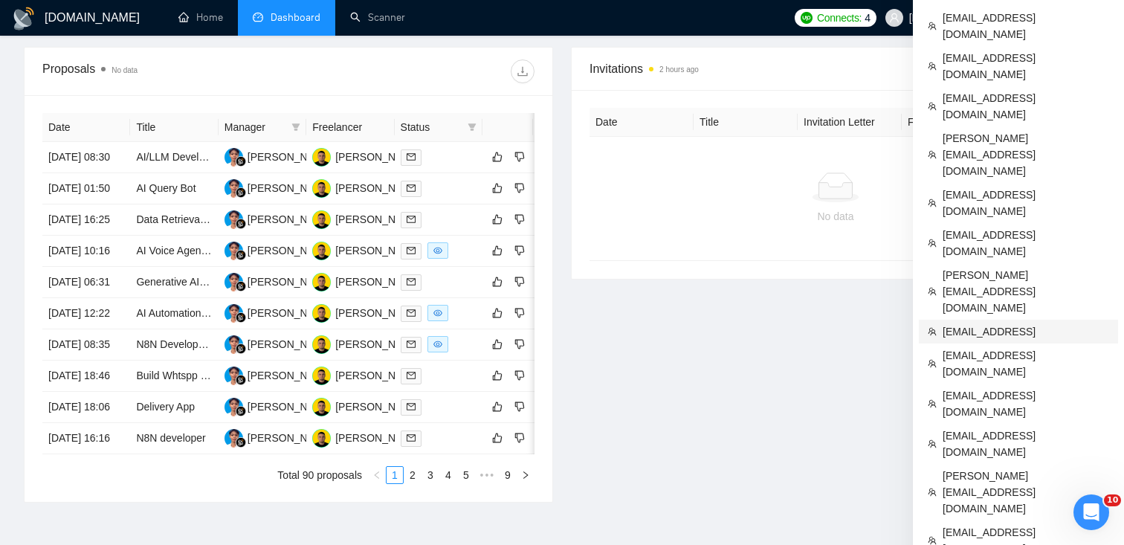
scroll to position [573, 0]
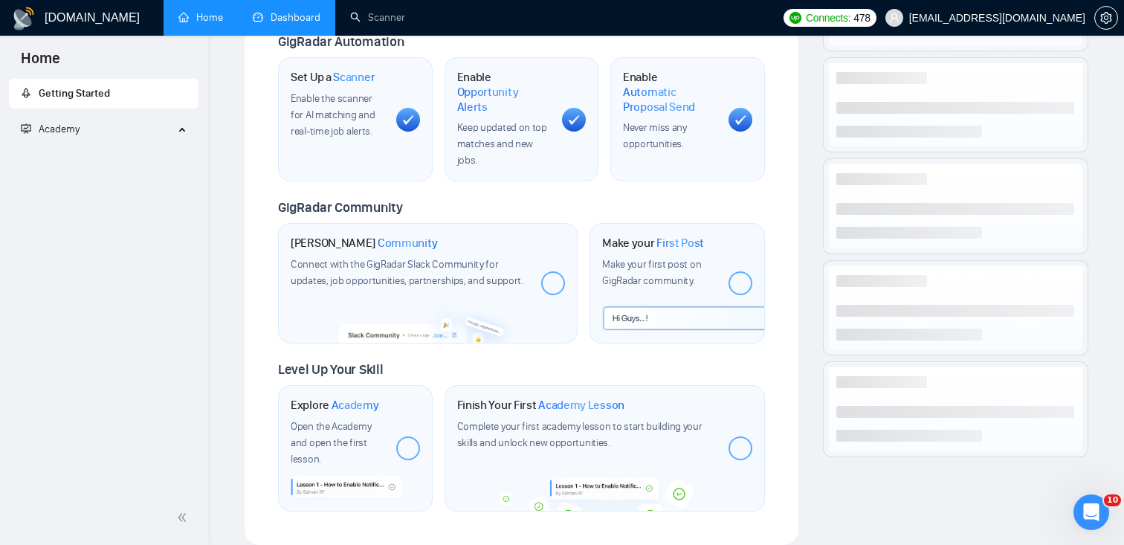
scroll to position [657, 0]
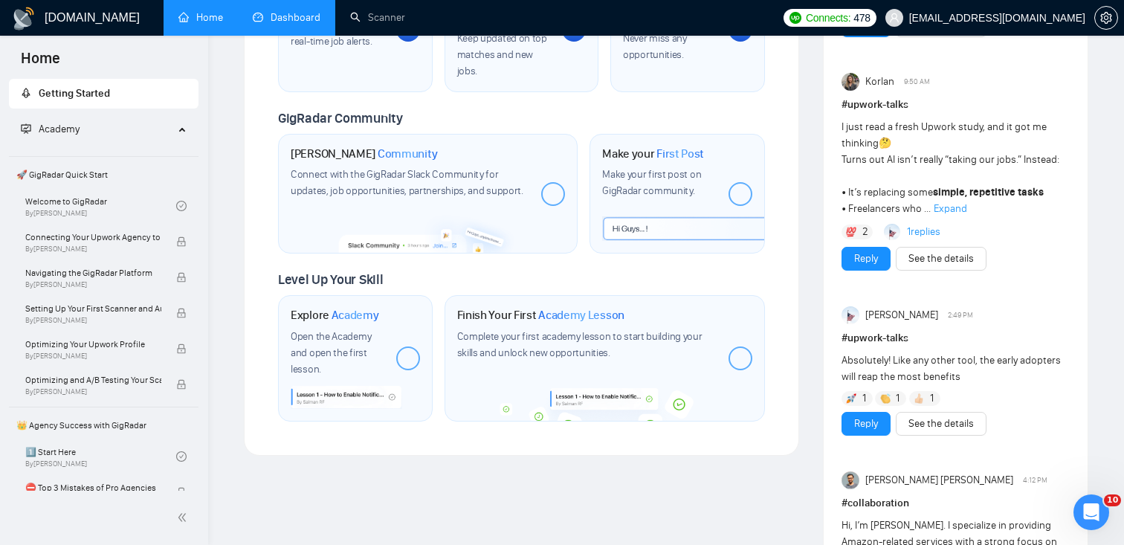
click at [289, 21] on link "Dashboard" at bounding box center [287, 17] width 68 height 13
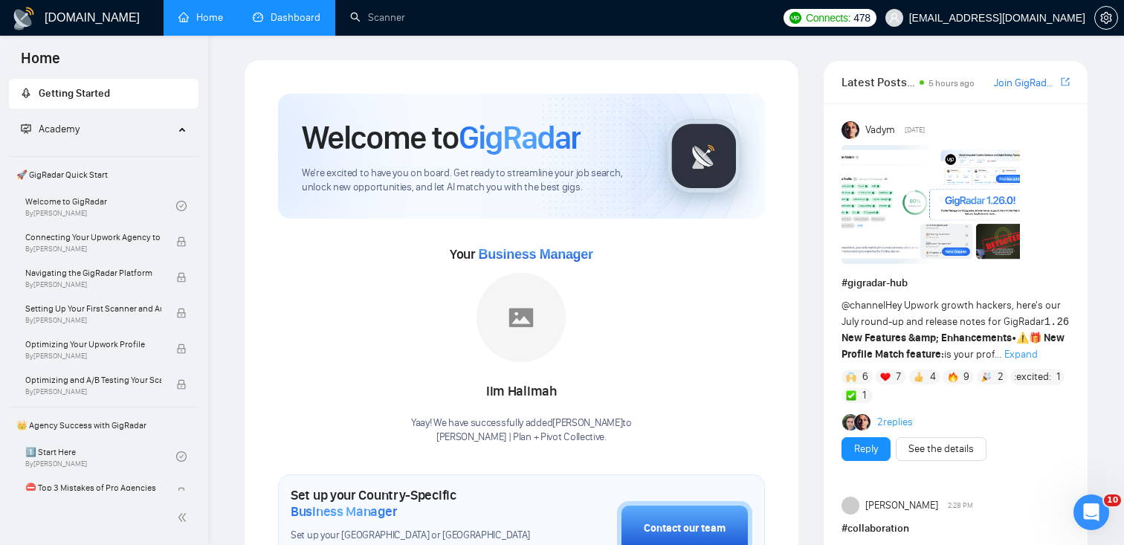
click at [269, 14] on link "Dashboard" at bounding box center [287, 17] width 68 height 13
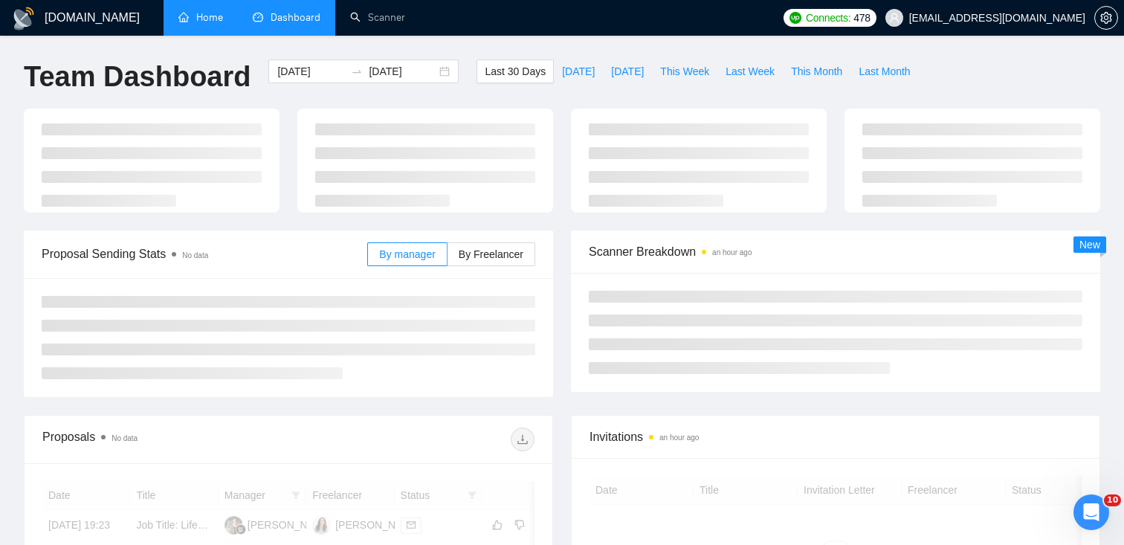
click at [203, 21] on link "Home" at bounding box center [200, 17] width 45 height 13
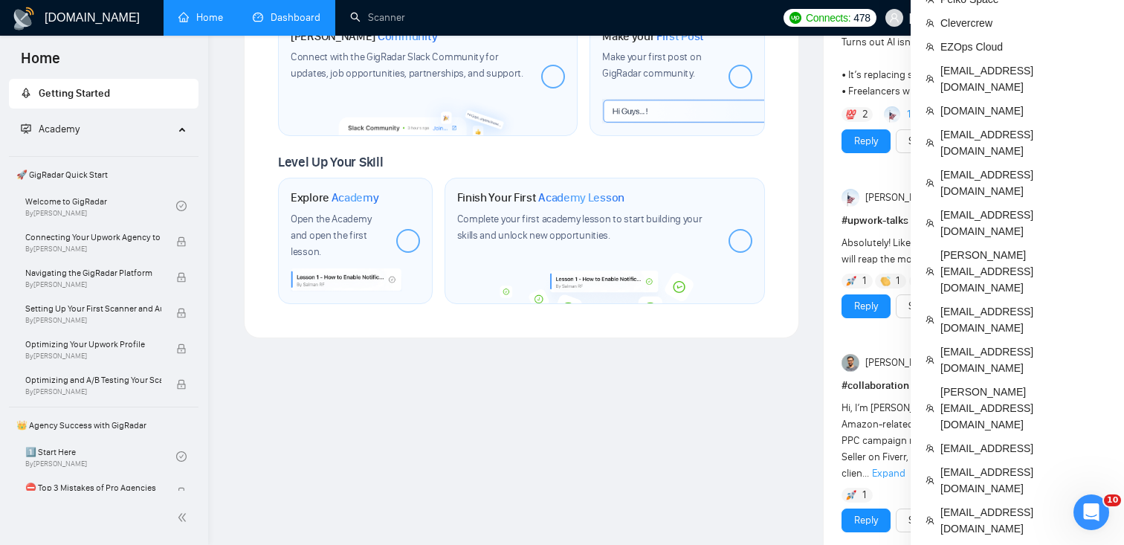
scroll to position [742, 0]
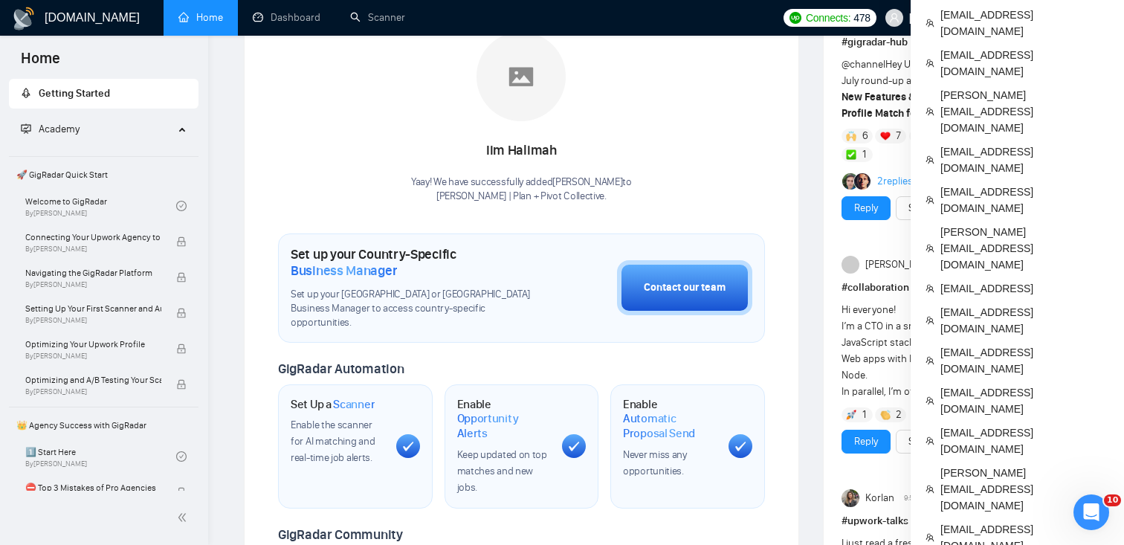
scroll to position [213, 0]
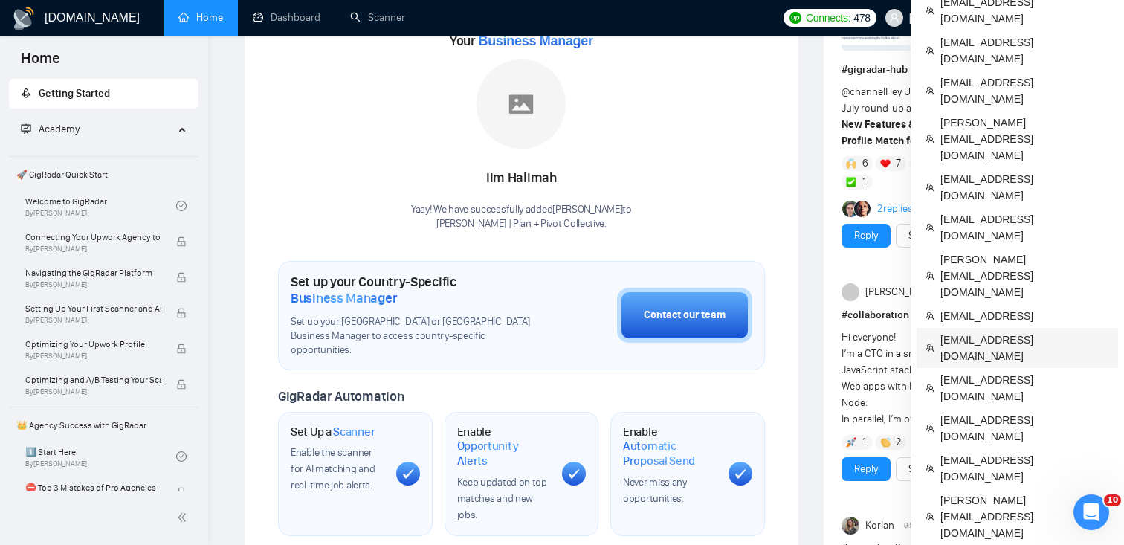
click at [979, 332] on span "eddy@themidpoint.co" at bounding box center [1025, 348] width 169 height 33
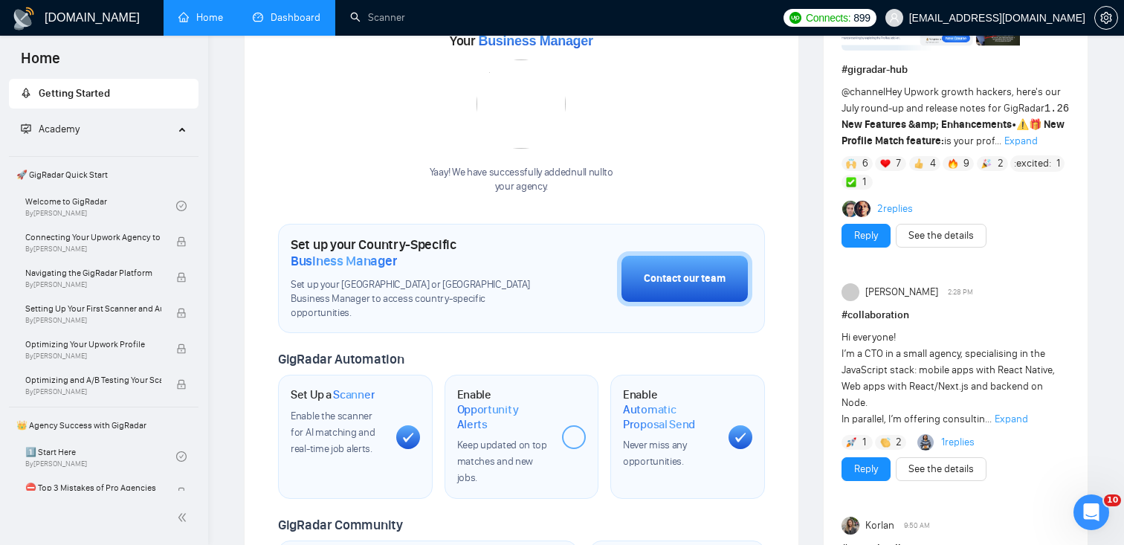
click at [294, 16] on link "Dashboard" at bounding box center [287, 17] width 68 height 13
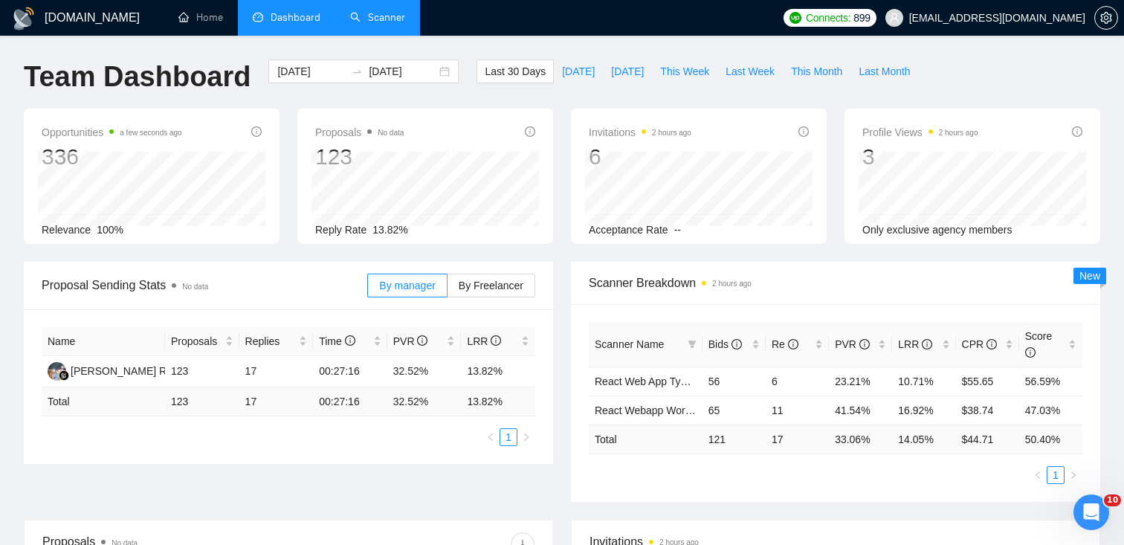
click at [375, 13] on link "Scanner" at bounding box center [377, 17] width 55 height 13
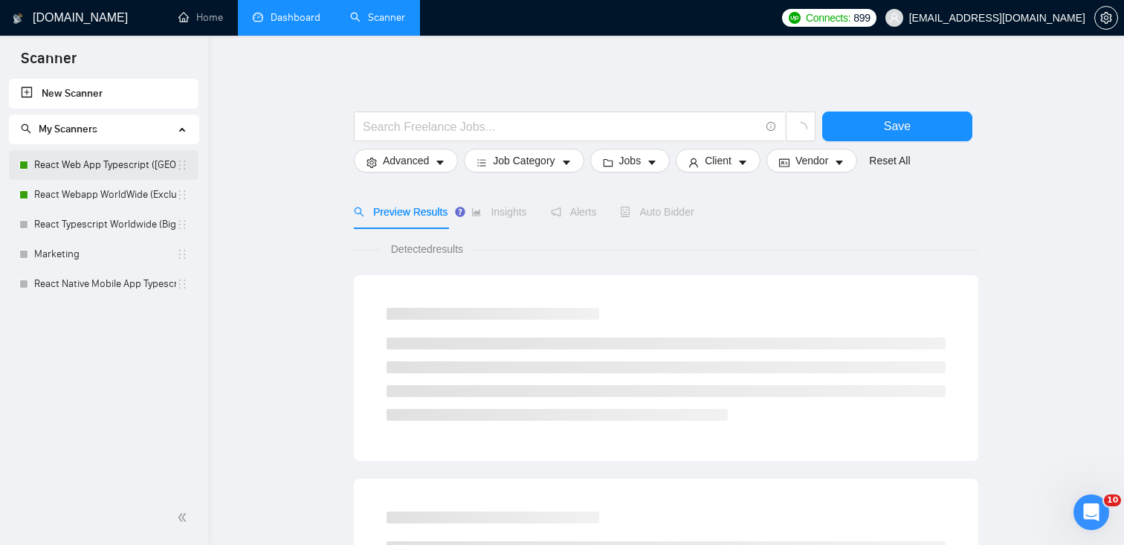
click at [83, 172] on link "React Web App Typescript (US)" at bounding box center [105, 165] width 142 height 30
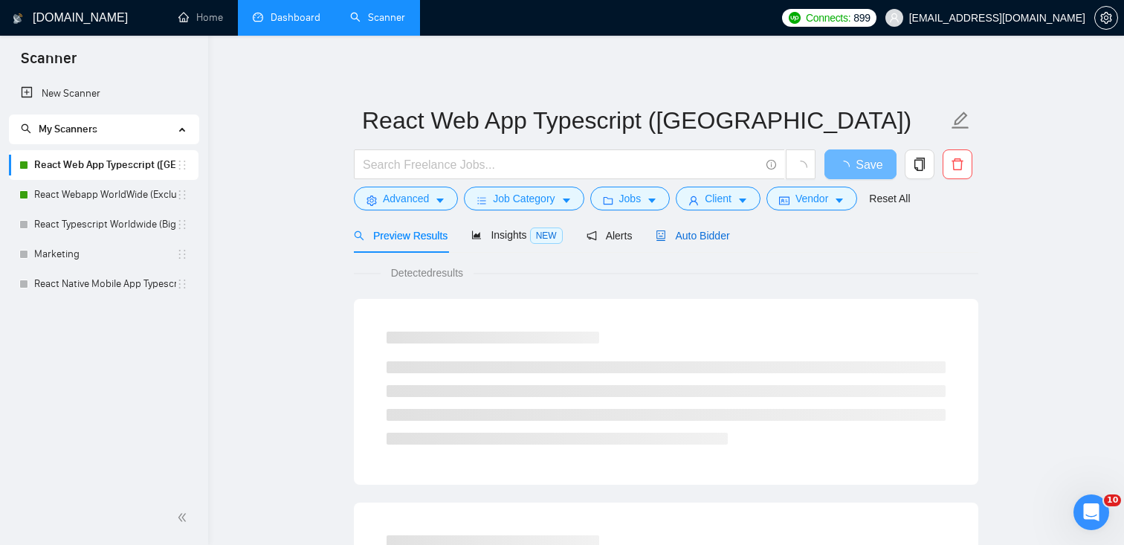
click at [697, 242] on div "Auto Bidder" at bounding box center [693, 236] width 74 height 16
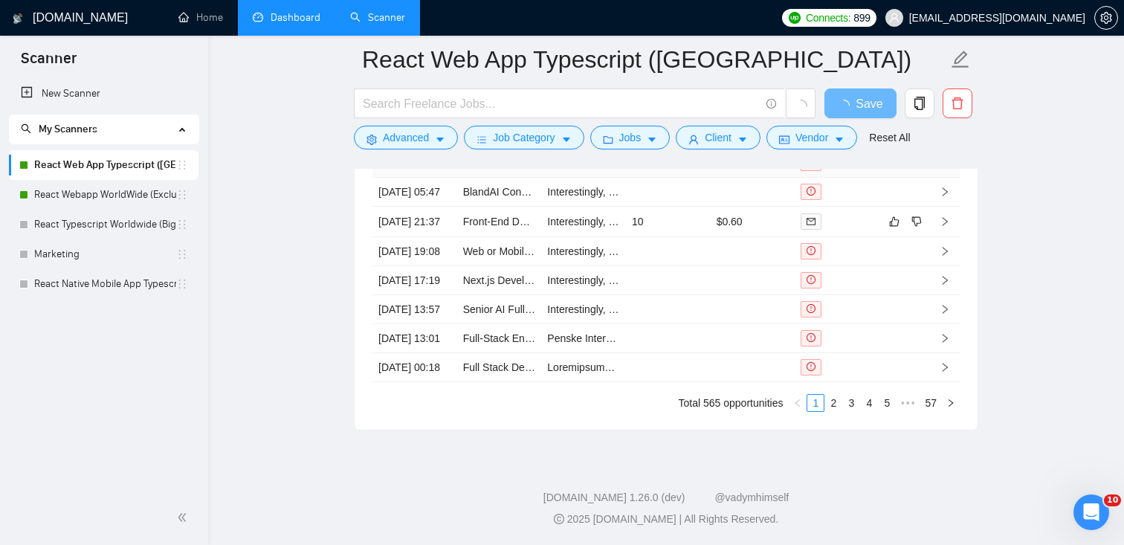
scroll to position [3752, 0]
